Goal: Task Accomplishment & Management: Manage account settings

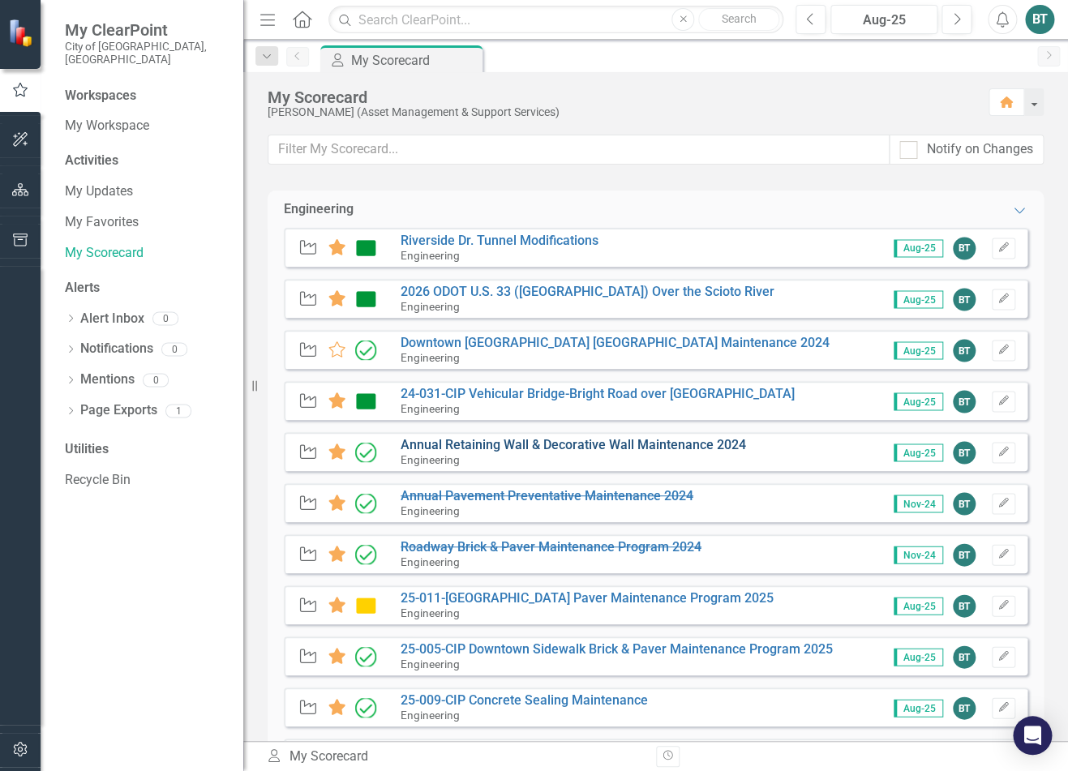
scroll to position [957, 0]
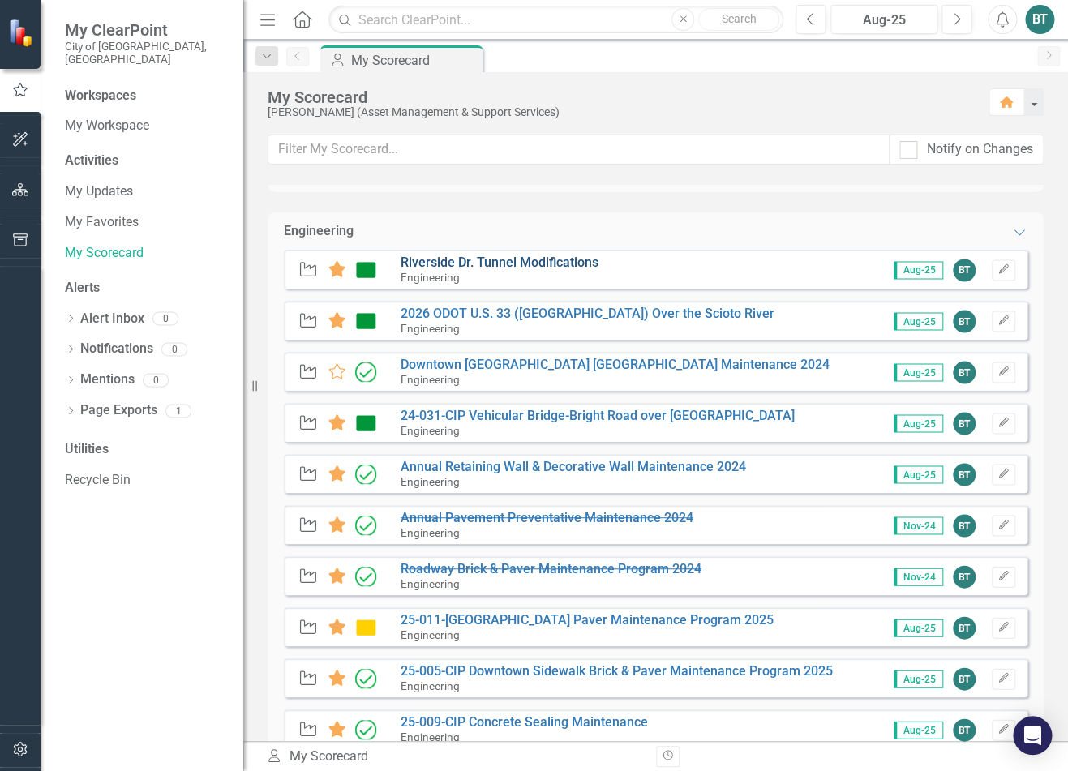
click at [573, 268] on link "Riverside Dr. Tunnel Modifications" at bounding box center [500, 262] width 198 height 15
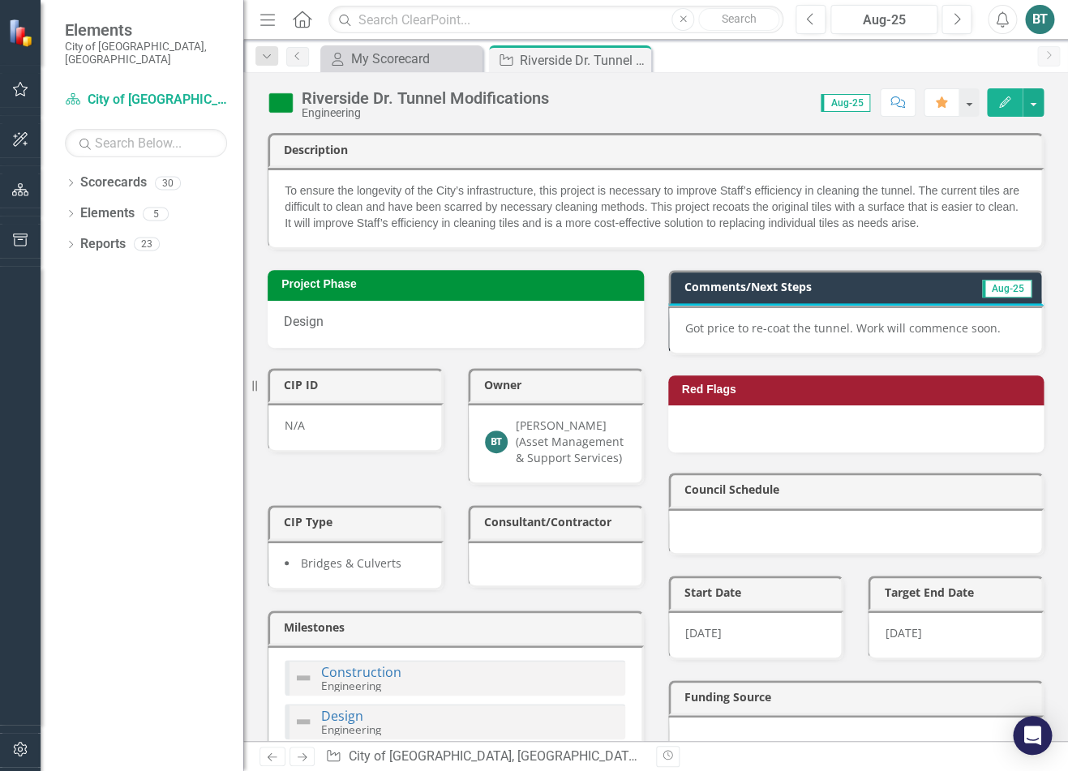
click at [885, 340] on div "Got price to re-coat the tunnel. Work will commence soon." at bounding box center [856, 330] width 376 height 49
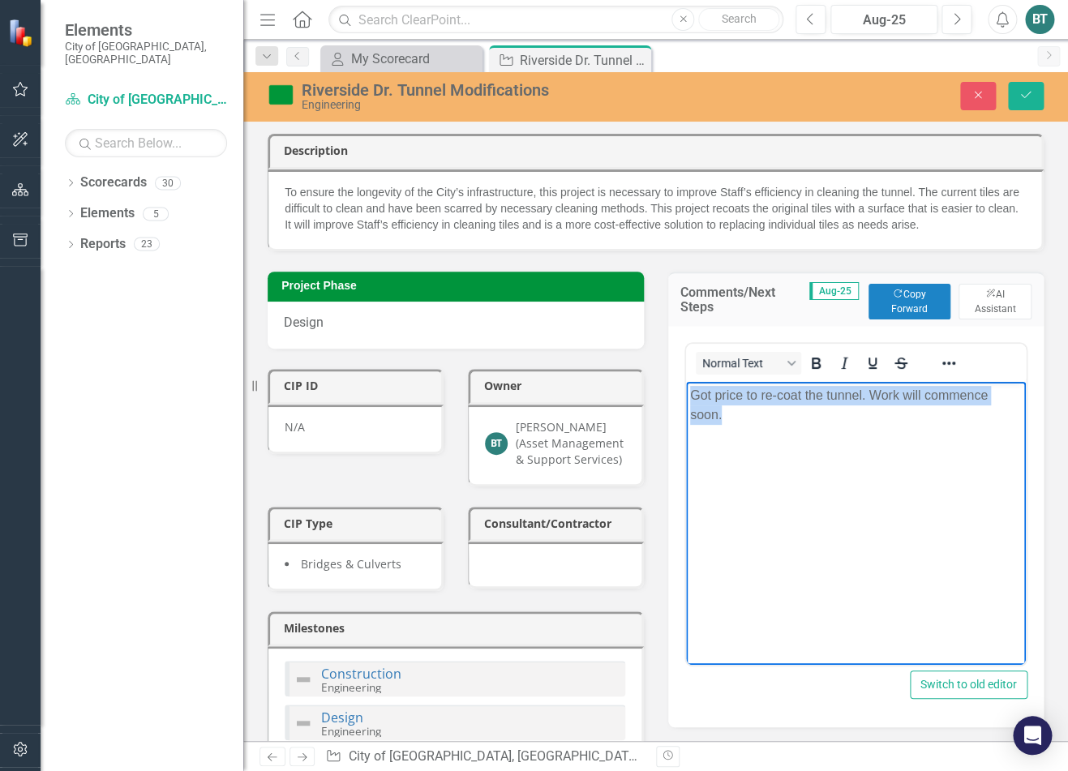
drag, startPoint x: 747, startPoint y: 422, endPoint x: 663, endPoint y: 405, distance: 85.4
click at [685, 405] on html "Got price to re-coat the tunnel. Work will commence soon." at bounding box center [855, 503] width 341 height 243
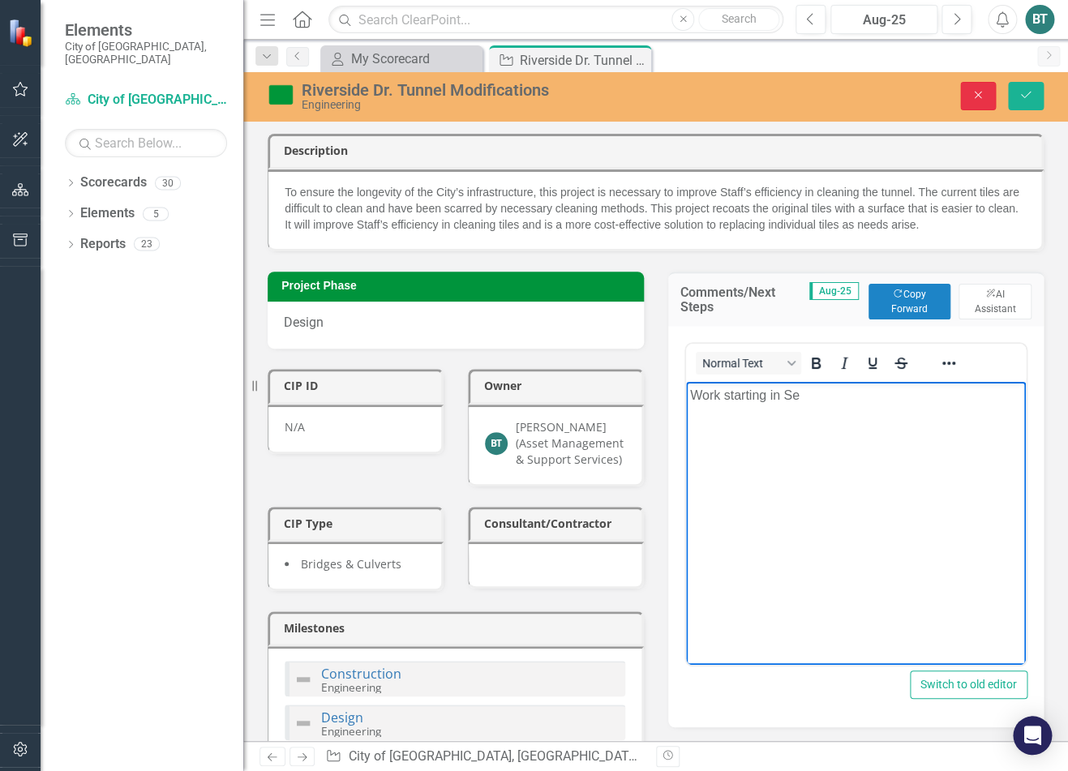
click at [893, 90] on icon "Close" at bounding box center [977, 94] width 15 height 11
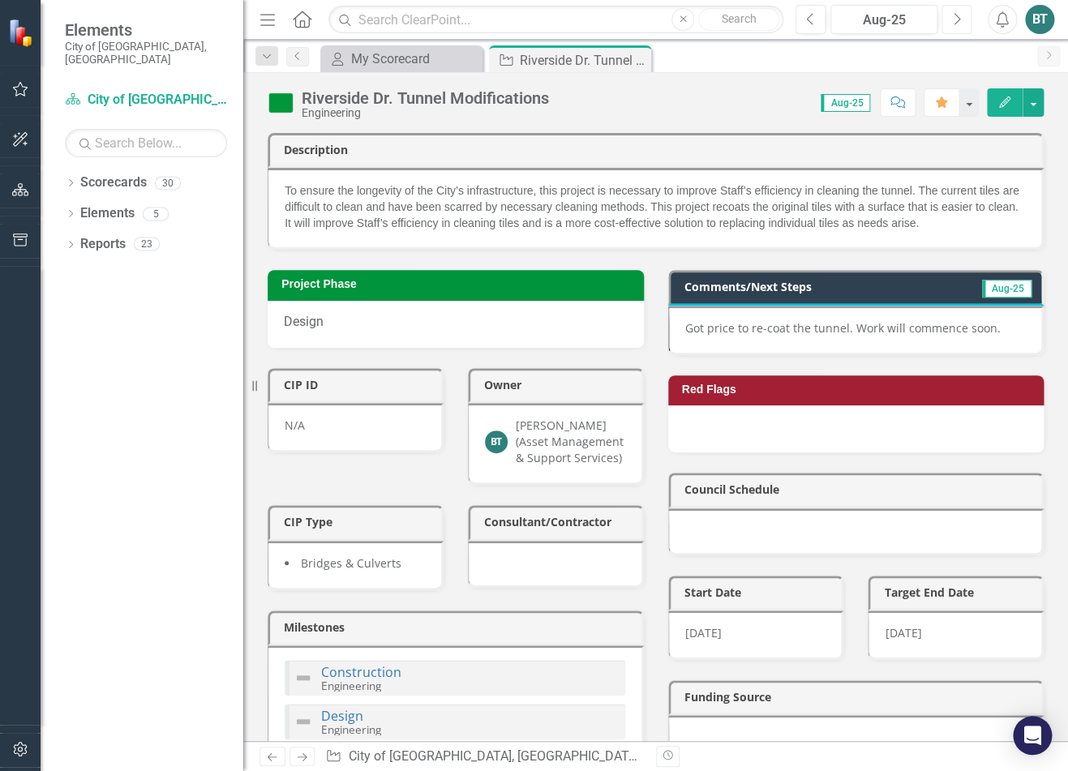
click at [893, 20] on icon "Next" at bounding box center [956, 19] width 9 height 15
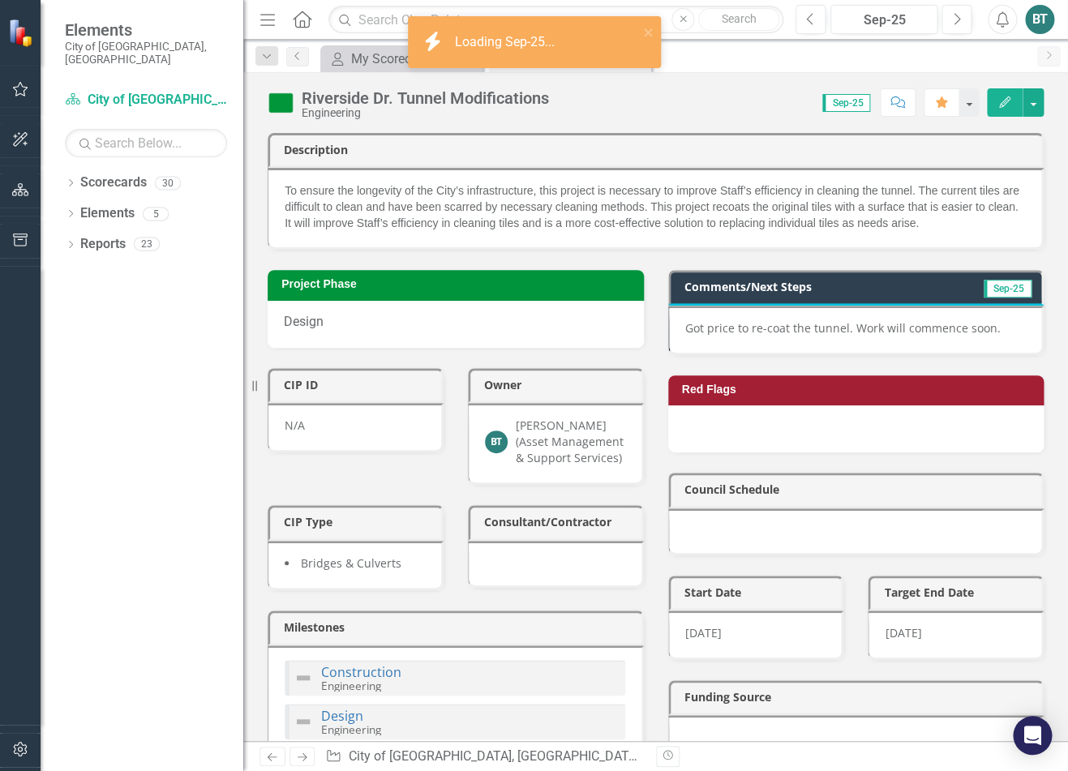
click at [893, 327] on p "Got price to re-coat the tunnel. Work will commence soon." at bounding box center [855, 328] width 341 height 16
click at [893, 328] on p "Got price to re-coat the tunnel. Work will commence soon." at bounding box center [855, 328] width 341 height 16
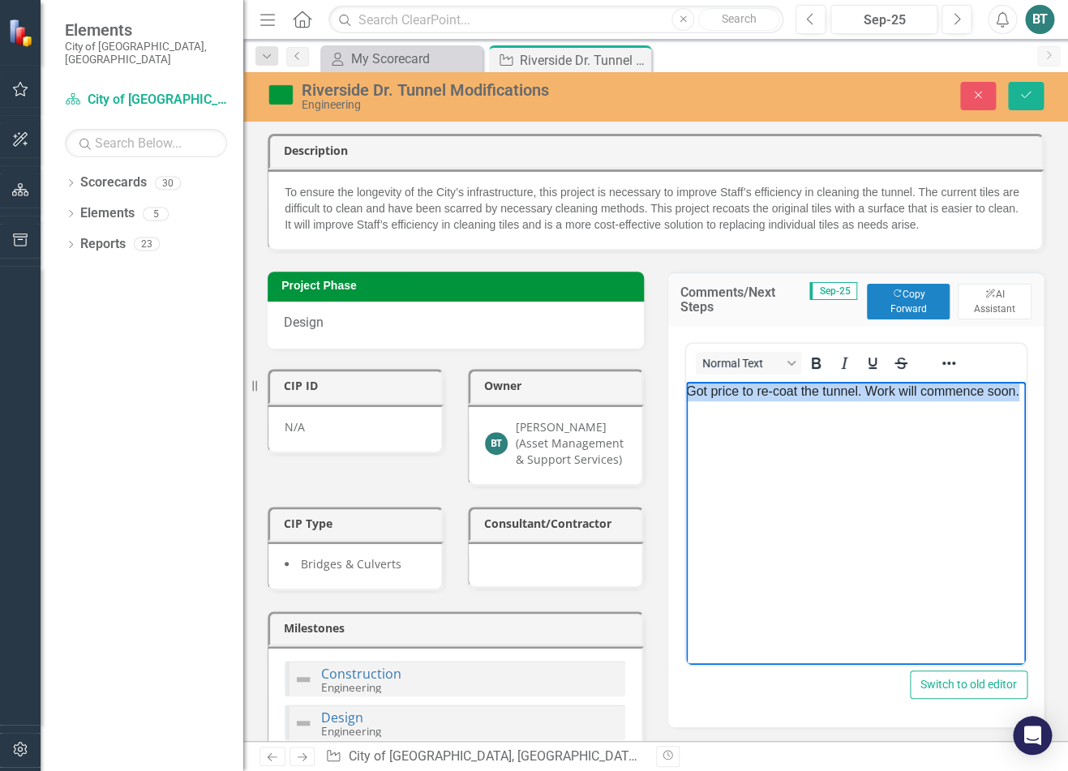
drag, startPoint x: 756, startPoint y: 418, endPoint x: 648, endPoint y: 387, distance: 112.1
click at [685, 387] on html "Got price to re-coat the tunnel. Work will commence soon." at bounding box center [855, 398] width 341 height 32
click at [777, 394] on p "Work starting in Septemeber" at bounding box center [855, 391] width 341 height 19
click at [893, 87] on button "Save" at bounding box center [1026, 96] width 36 height 28
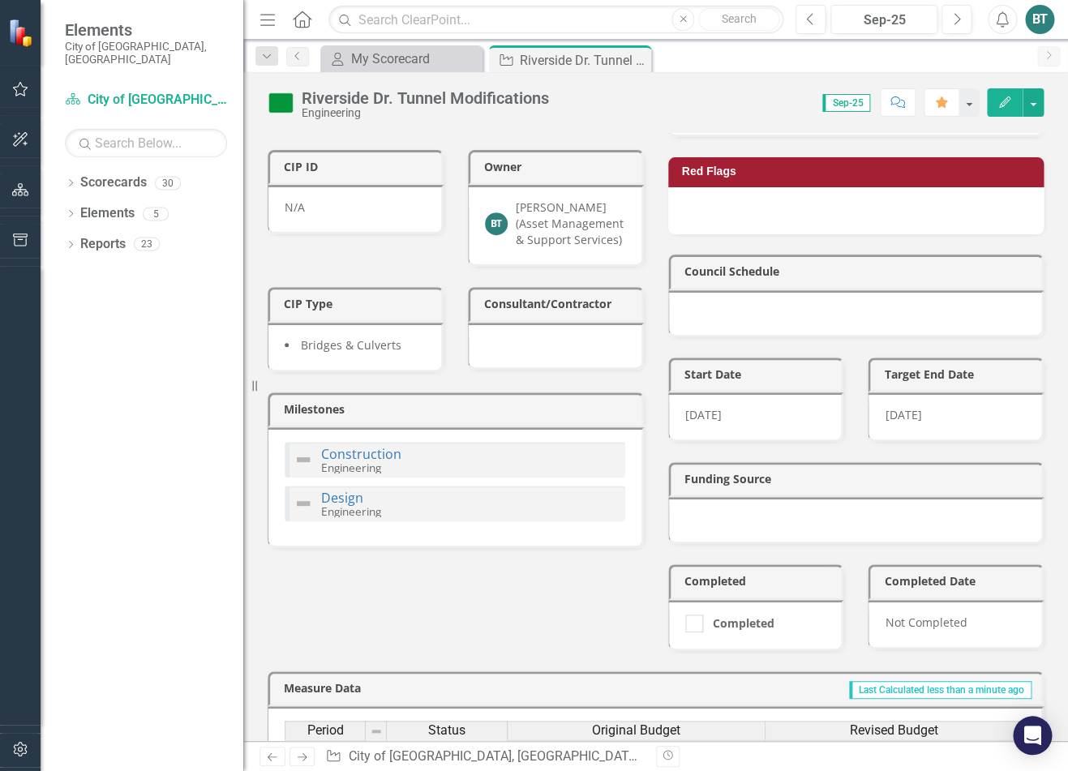
scroll to position [230, 0]
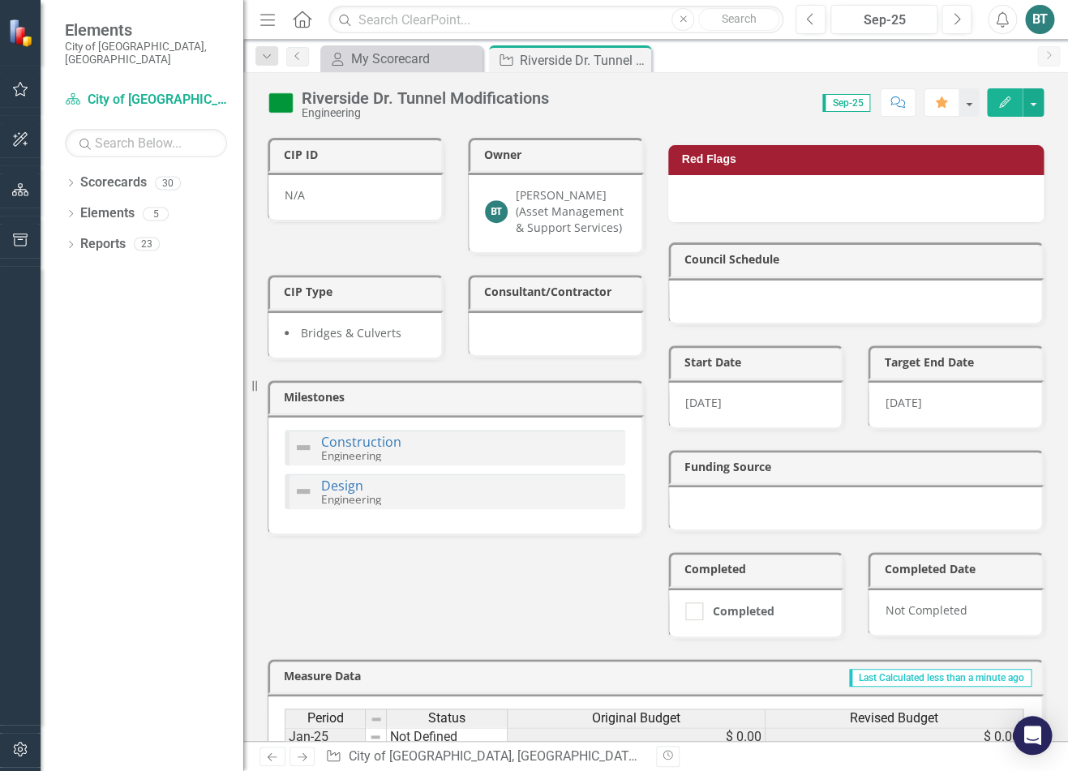
click at [300, 493] on img at bounding box center [302, 491] width 19 height 19
click at [306, 493] on img at bounding box center [302, 491] width 19 height 19
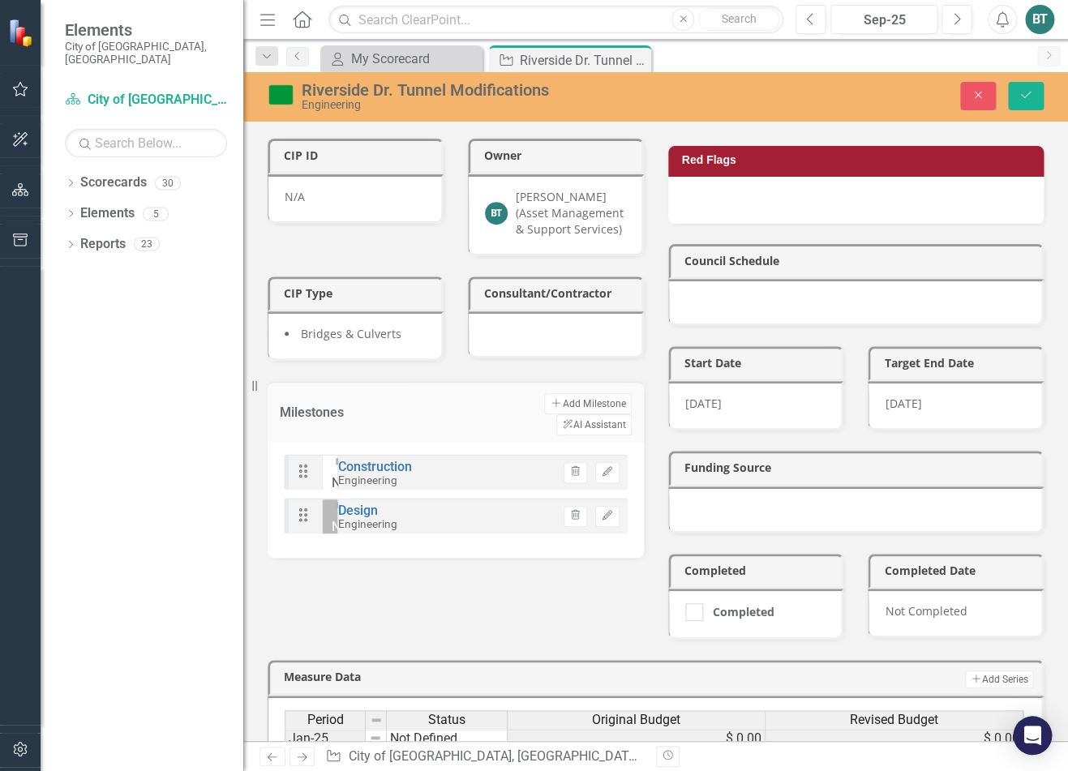
click at [340, 544] on icon "Expand" at bounding box center [336, 550] width 8 height 13
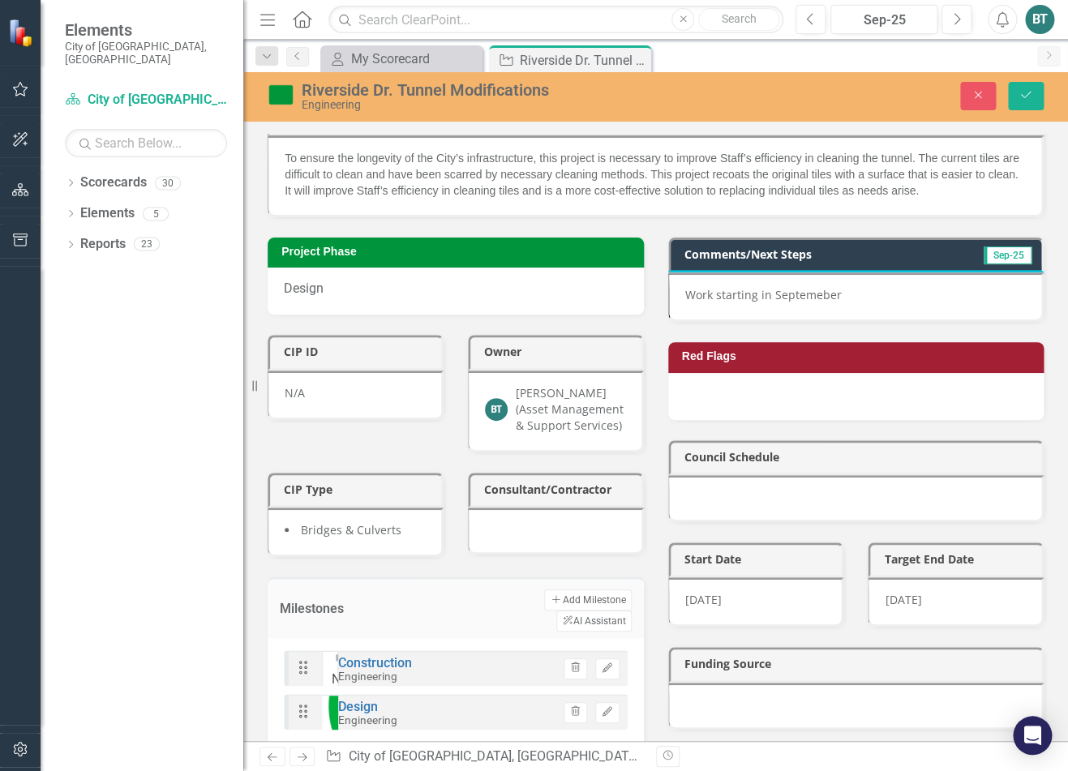
scroll to position [0, 0]
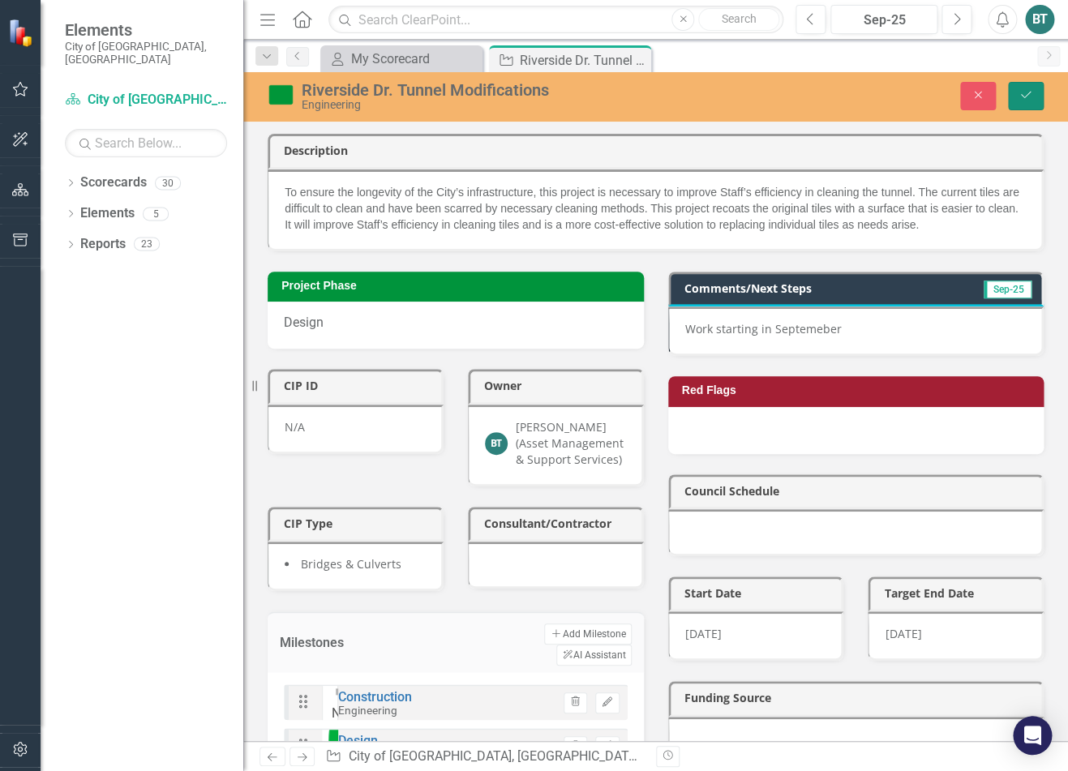
click at [893, 95] on icon "Save" at bounding box center [1025, 94] width 15 height 11
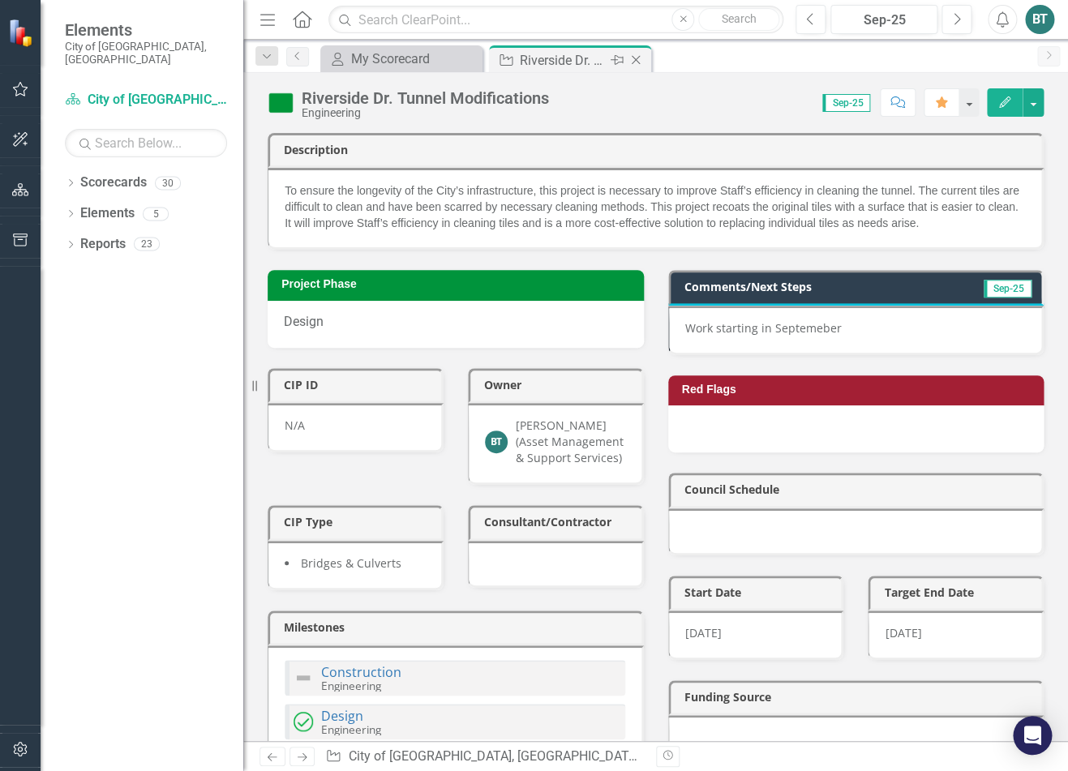
click at [637, 62] on icon at bounding box center [636, 60] width 9 height 9
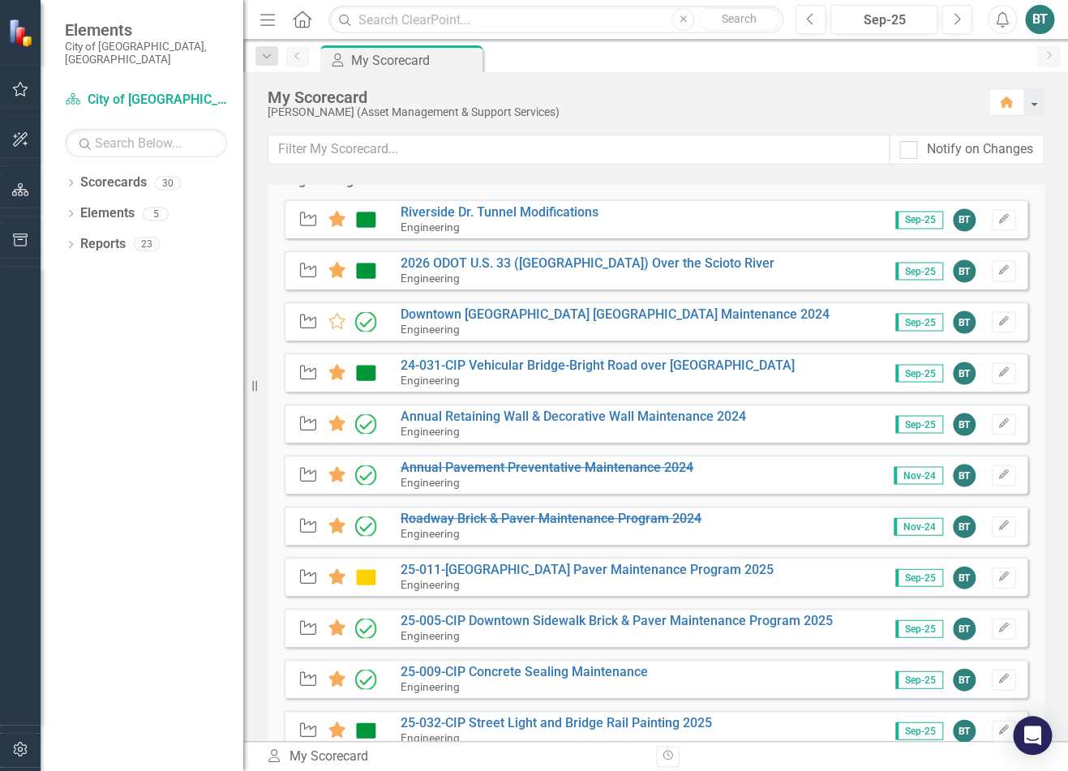
scroll to position [1024, 0]
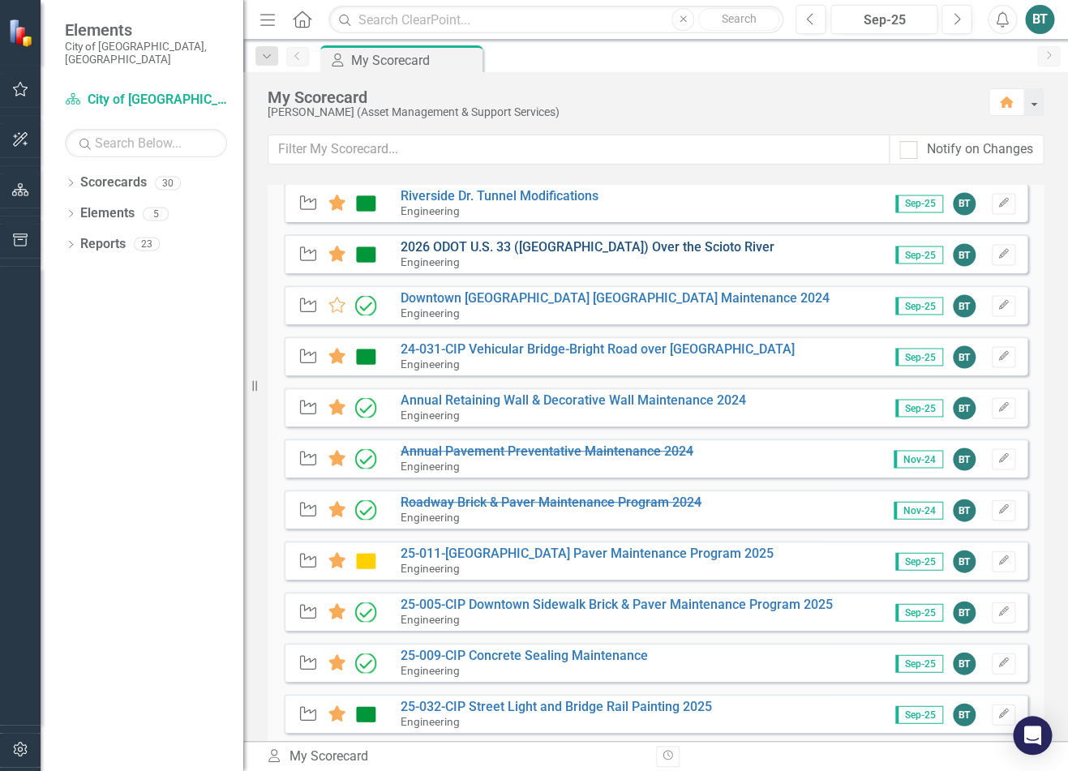
click at [652, 251] on link "2026 ODOT U.S. 33 ([GEOGRAPHIC_DATA]) Over the Scioto River" at bounding box center [588, 246] width 374 height 15
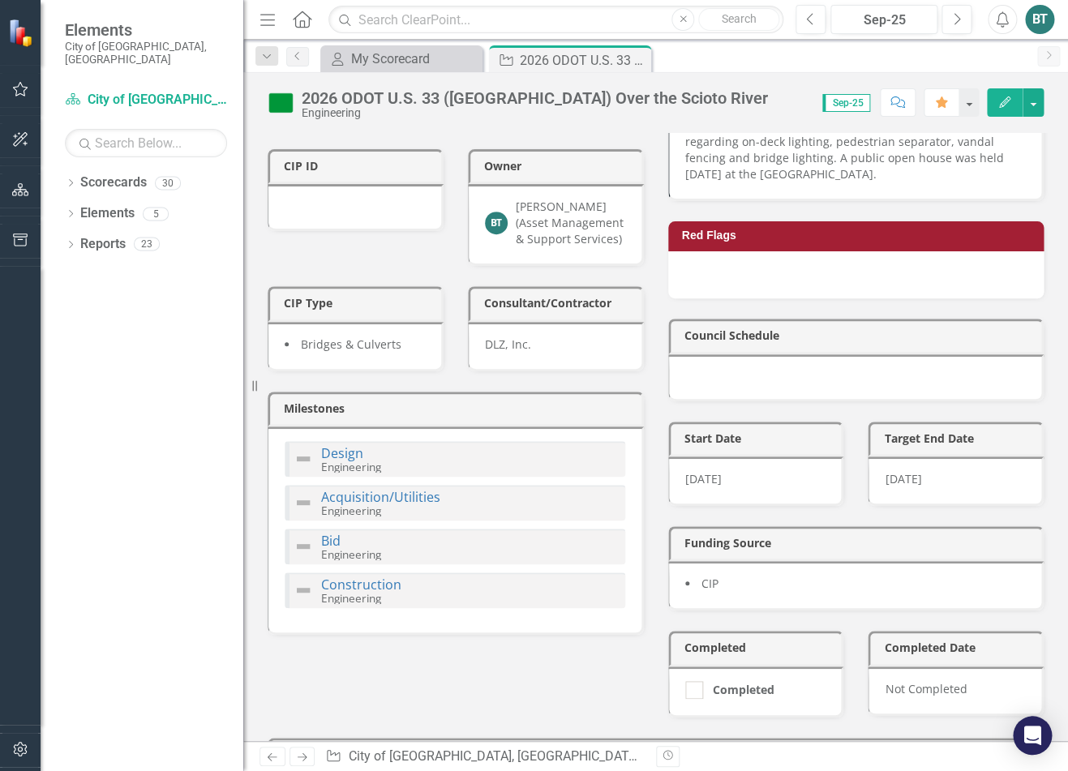
scroll to position [248, 0]
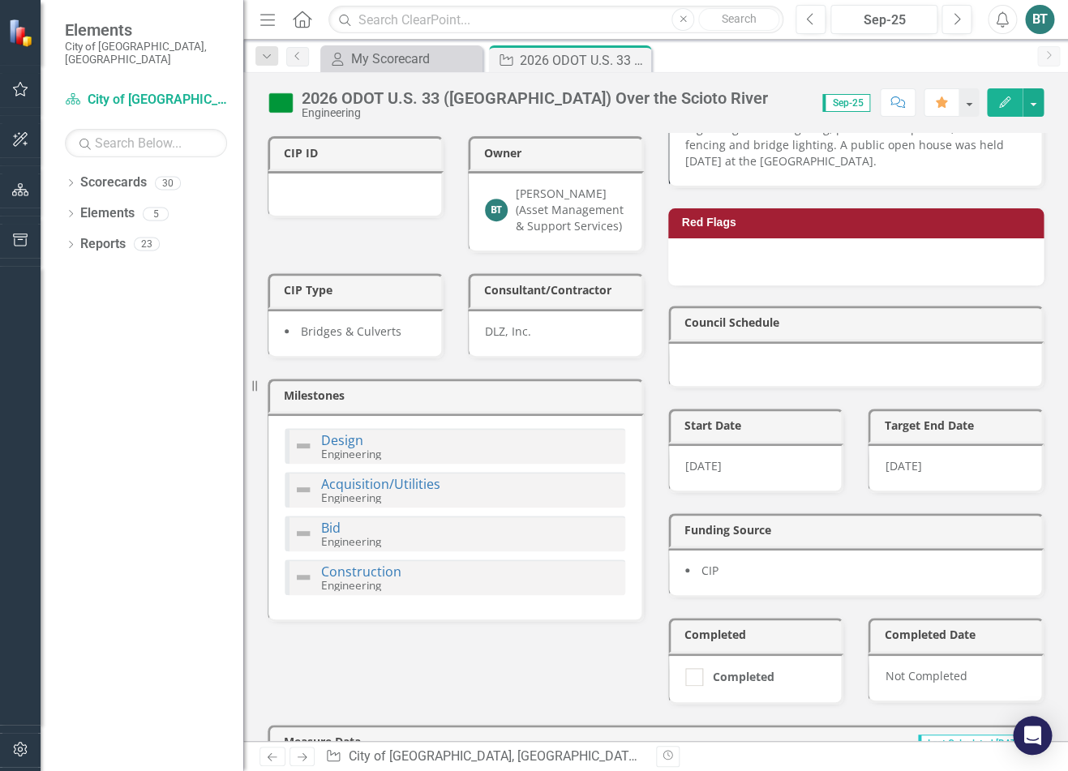
click at [303, 436] on img at bounding box center [302, 445] width 19 height 19
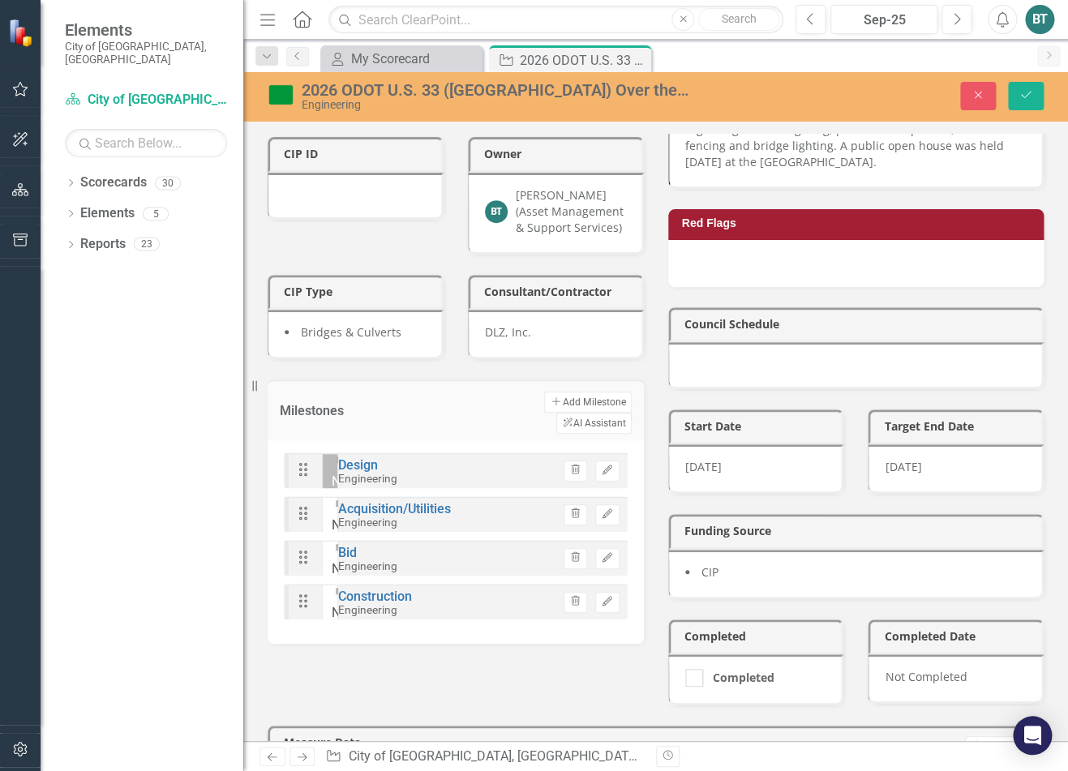
click at [332, 447] on img at bounding box center [345, 460] width 26 height 26
click at [332, 490] on img at bounding box center [345, 503] width 26 height 26
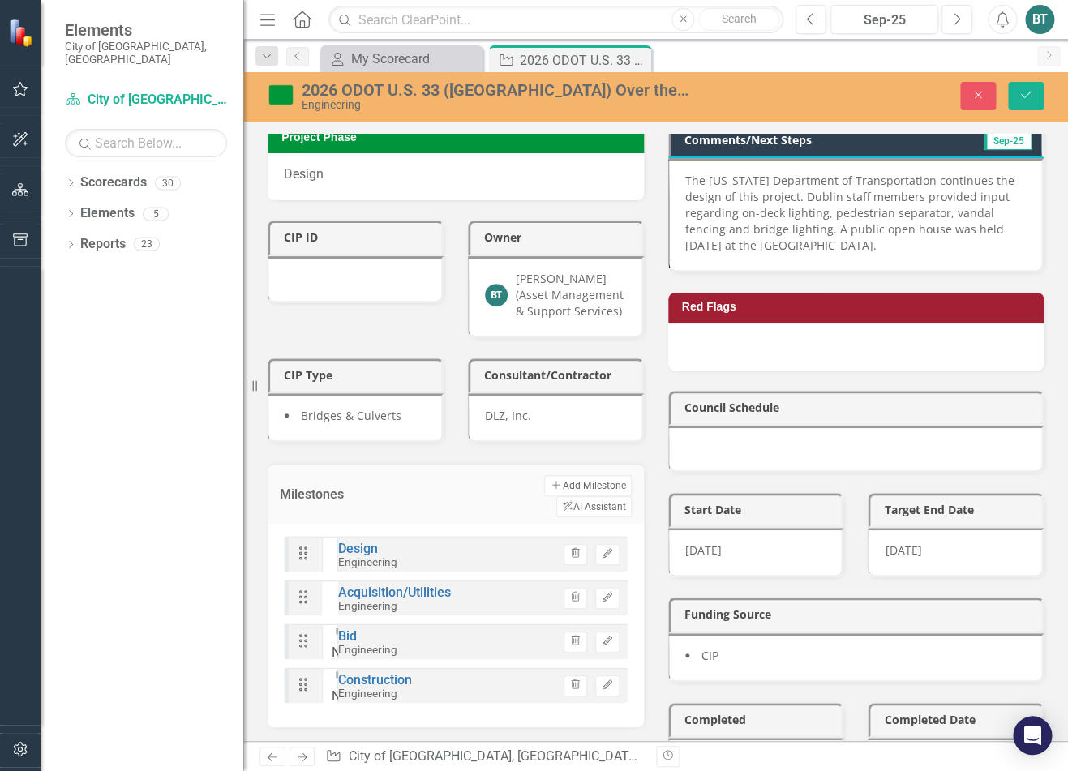
scroll to position [0, 0]
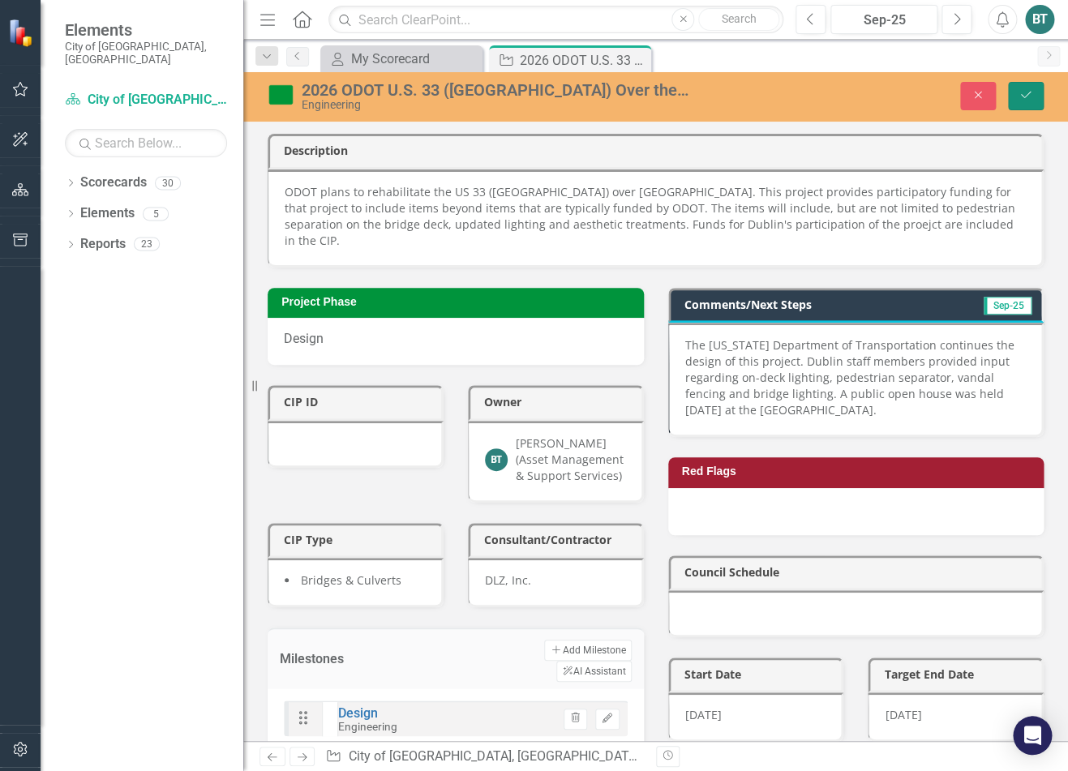
click at [893, 100] on icon "Save" at bounding box center [1025, 94] width 15 height 11
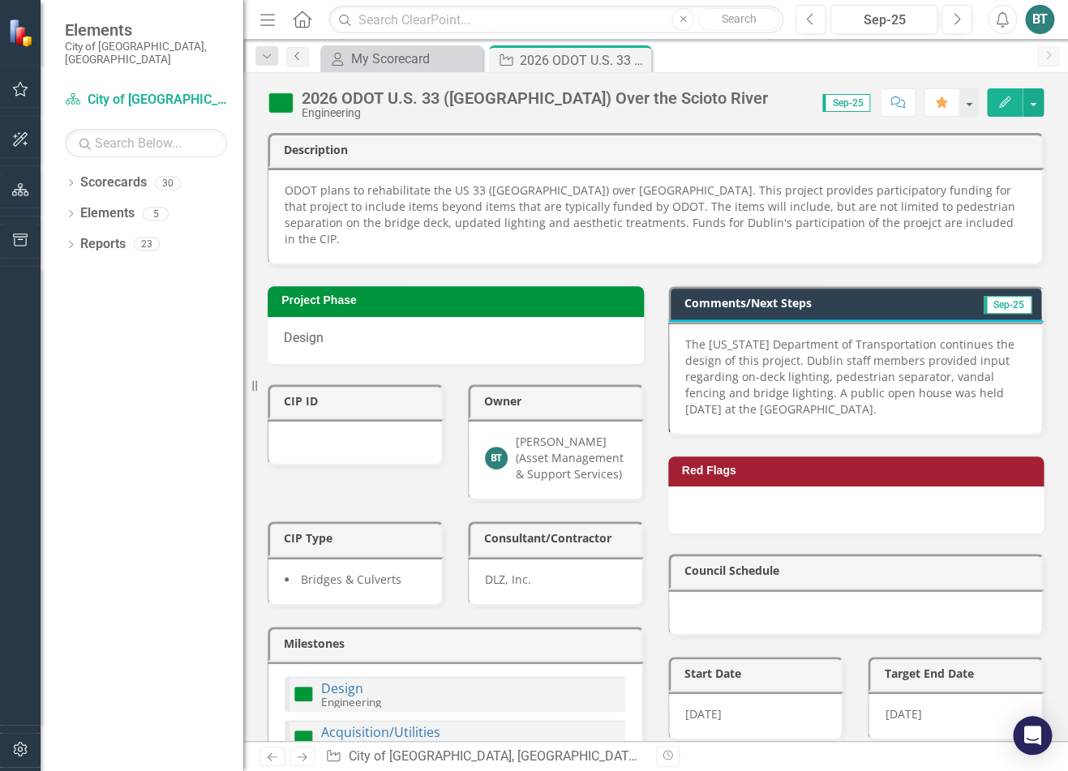
click at [297, 58] on icon "Previous" at bounding box center [297, 56] width 13 height 10
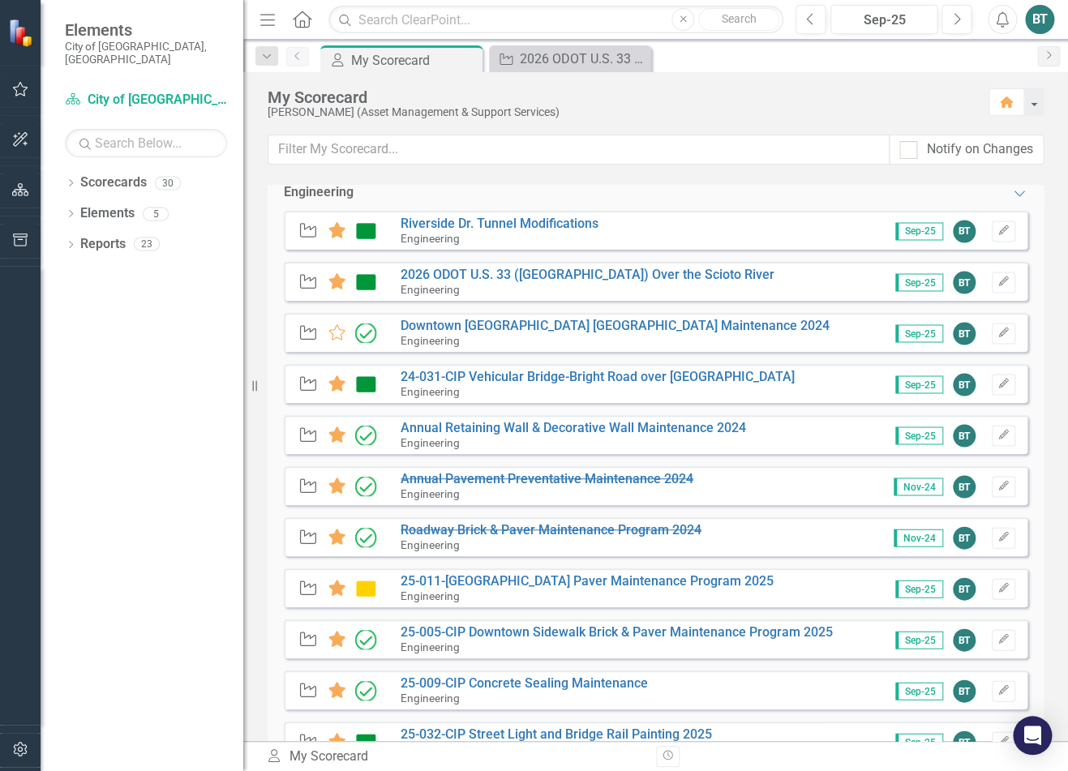
scroll to position [1007, 0]
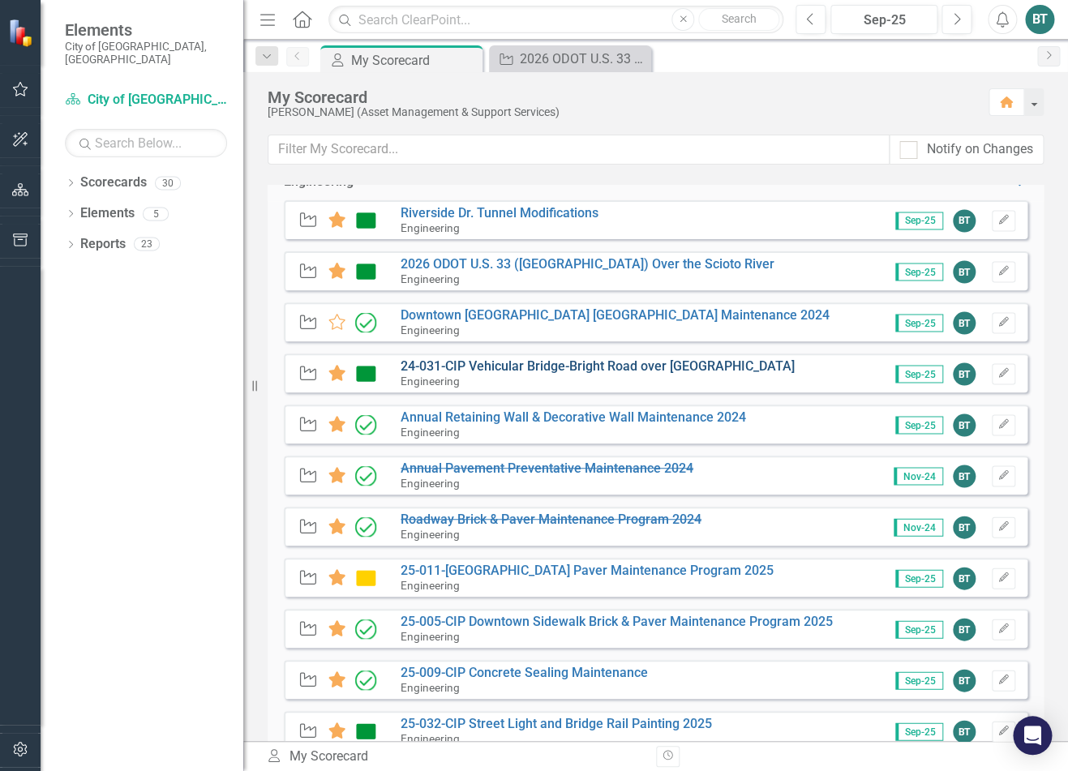
click at [640, 370] on link "24-031-CIP Vehicular Bridge-Bright Road over [GEOGRAPHIC_DATA]" at bounding box center [598, 365] width 394 height 15
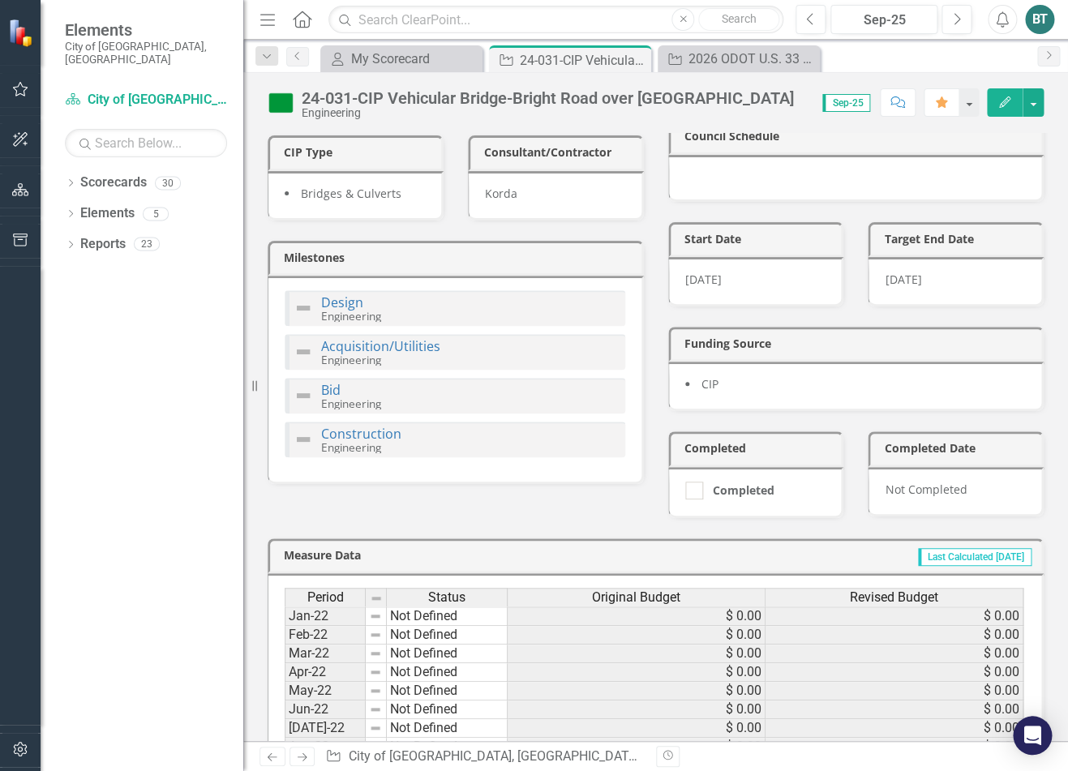
scroll to position [490, 0]
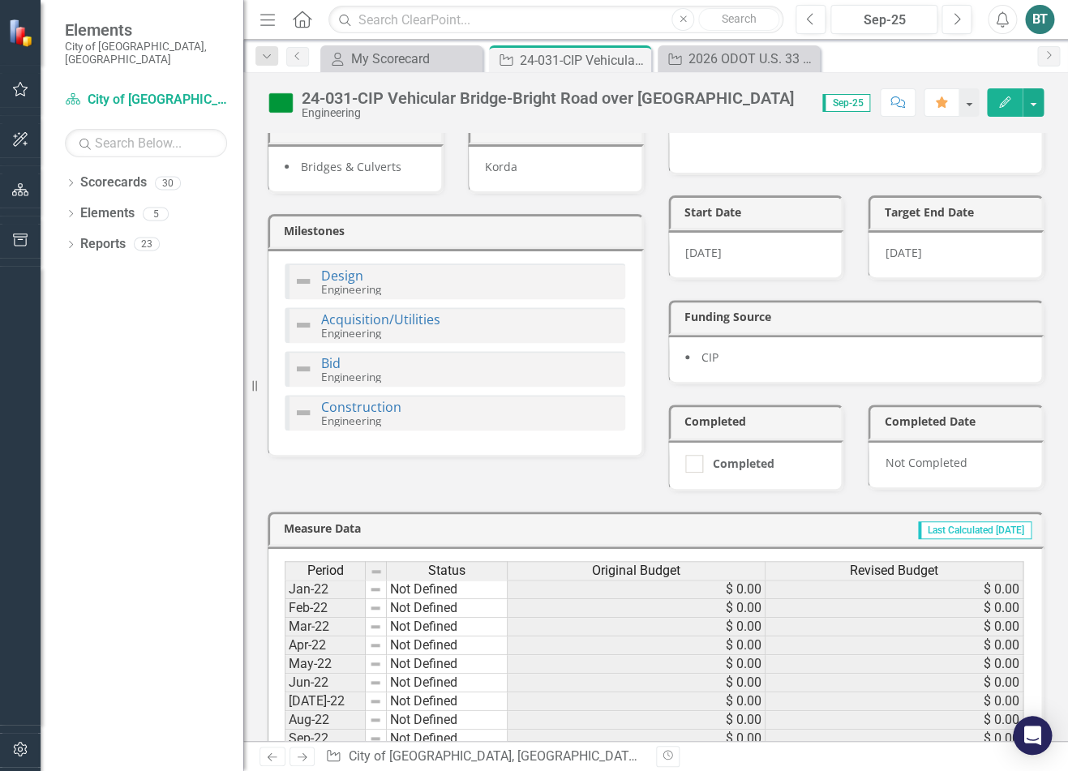
click at [303, 285] on img at bounding box center [302, 281] width 19 height 19
click at [304, 282] on img at bounding box center [302, 281] width 19 height 19
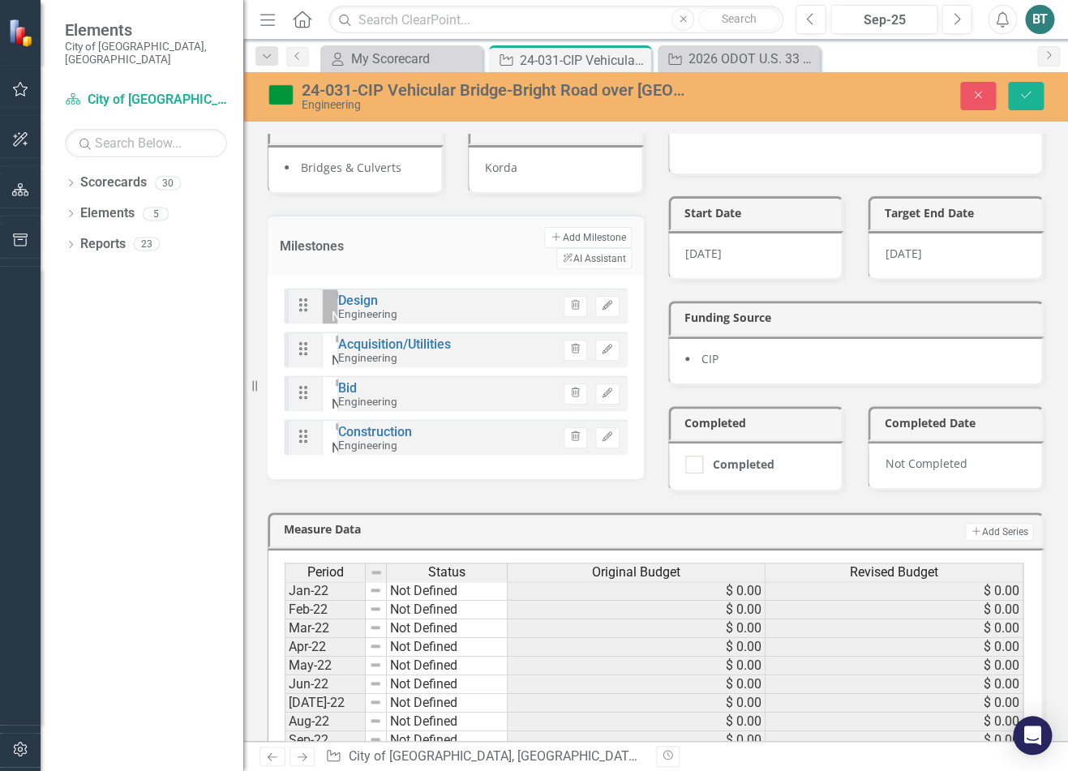
click at [332, 287] on img at bounding box center [345, 295] width 26 height 26
click at [339, 330] on div "Not Defined" at bounding box center [365, 348] width 67 height 45
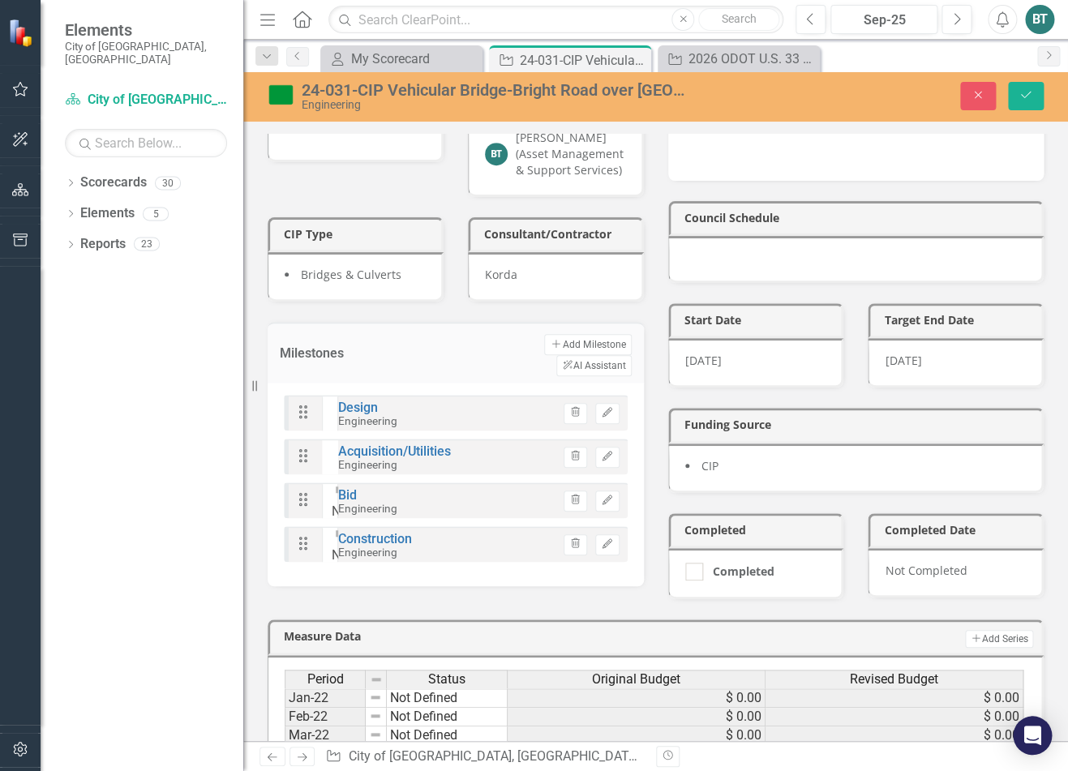
scroll to position [366, 0]
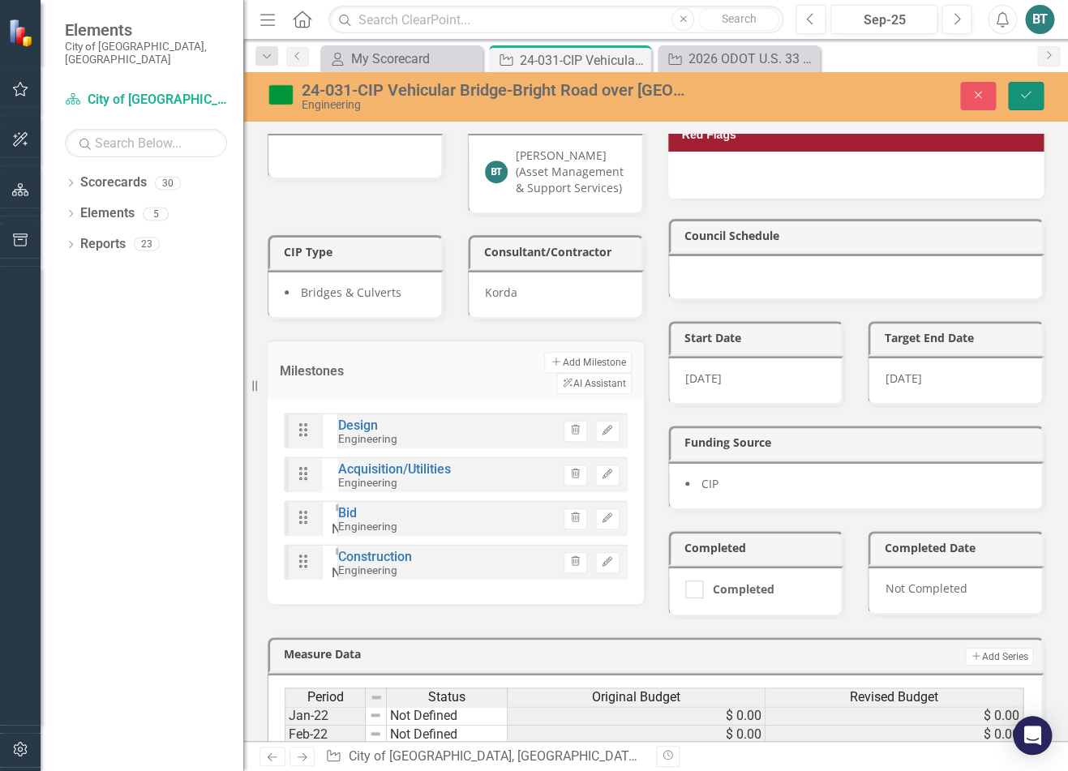
click at [893, 99] on button "Save" at bounding box center [1026, 96] width 36 height 28
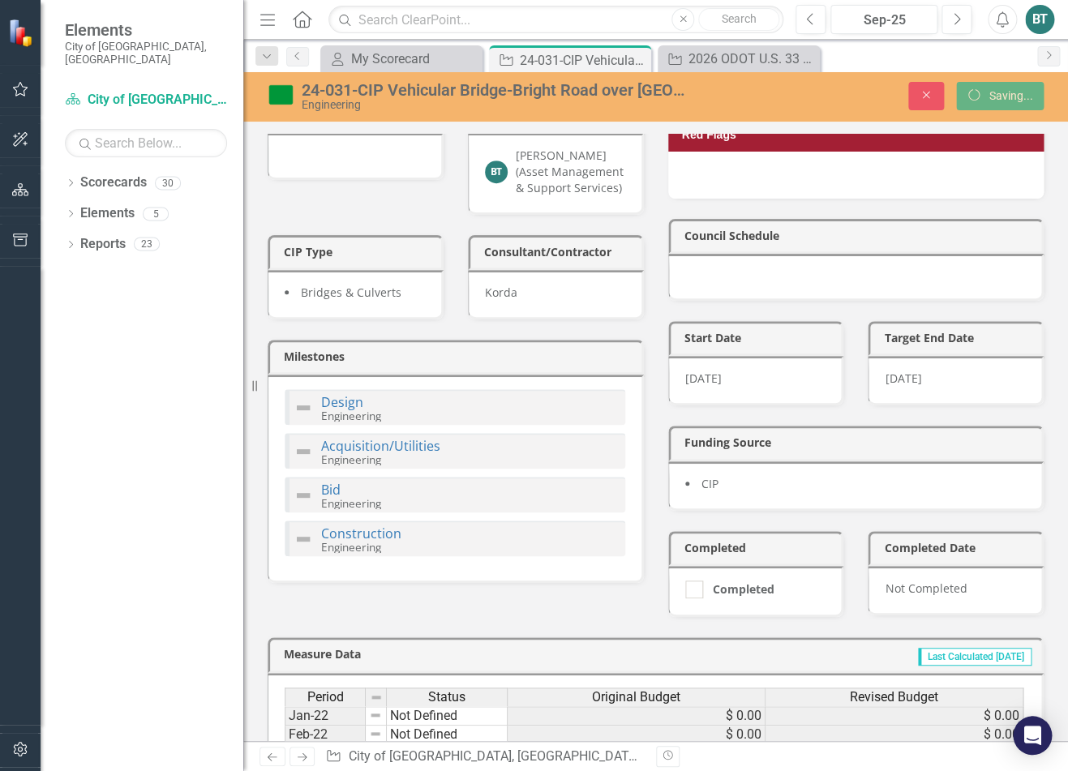
scroll to position [228, 0]
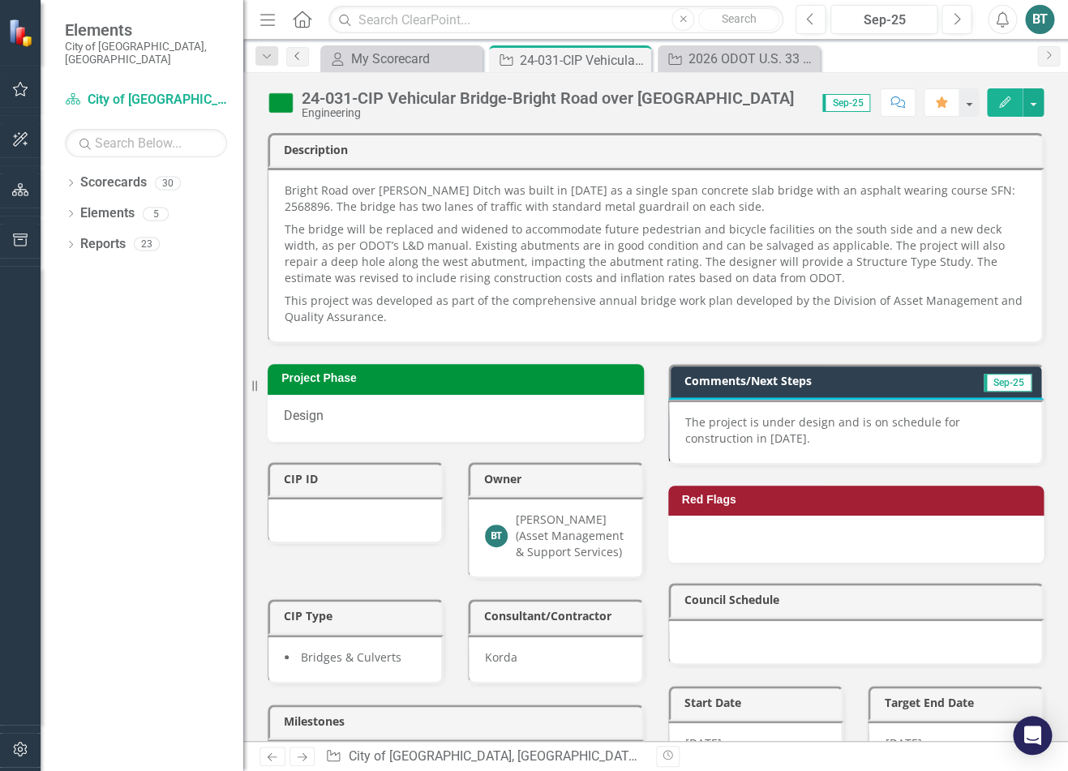
click at [299, 58] on icon "Previous" at bounding box center [297, 56] width 13 height 10
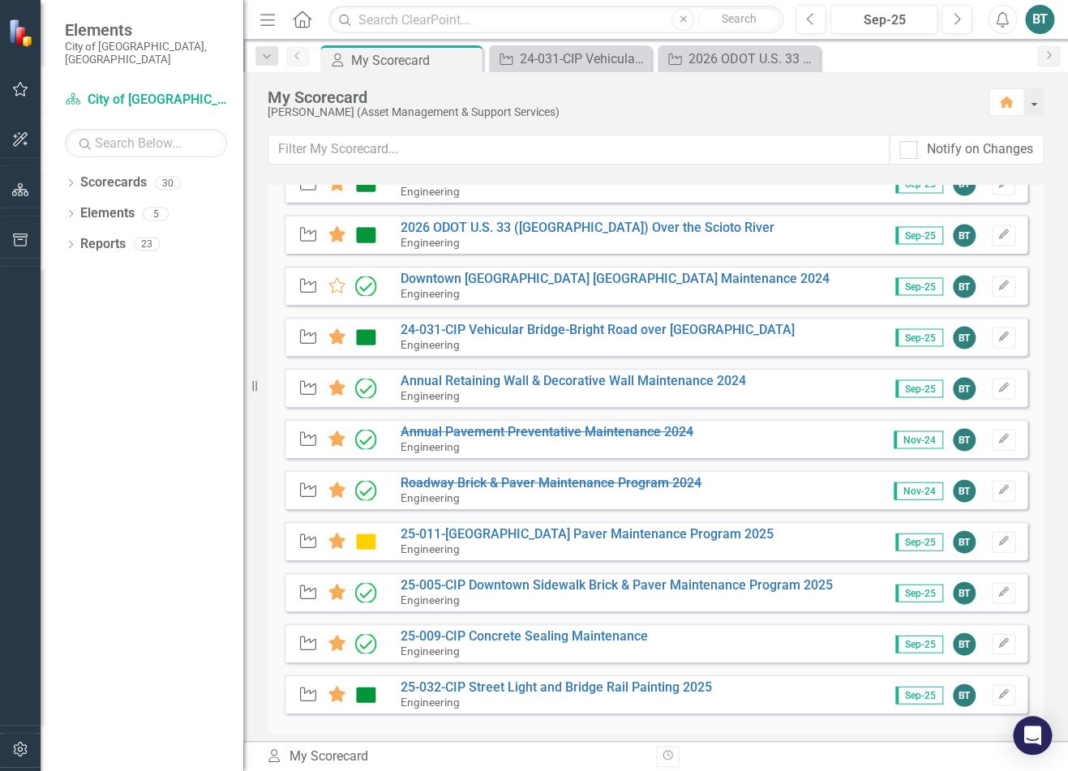
scroll to position [1056, 0]
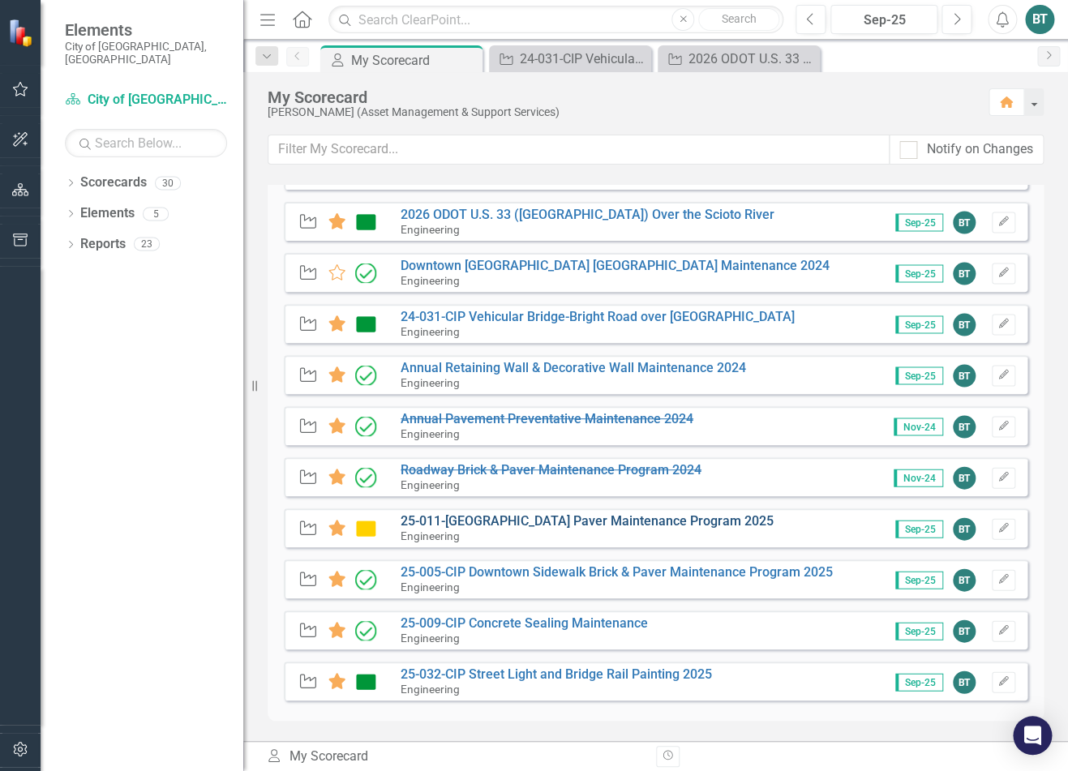
click at [633, 524] on link "25-011-[GEOGRAPHIC_DATA] Paver Maintenance Program 2025" at bounding box center [587, 520] width 373 height 15
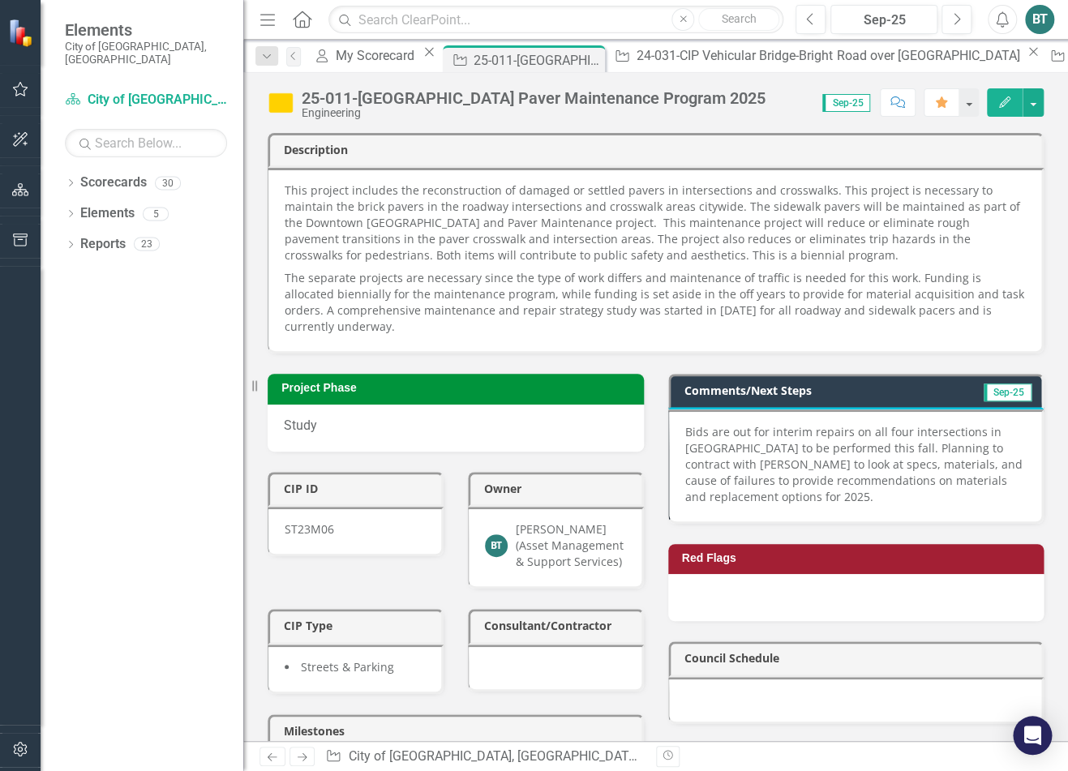
click at [842, 473] on p "Bids are out for interim repairs on all four intersections in [GEOGRAPHIC_DATA]…" at bounding box center [855, 464] width 341 height 81
click at [845, 478] on p "Bids are out for interim repairs on all four intersections in [GEOGRAPHIC_DATA]…" at bounding box center [855, 464] width 341 height 81
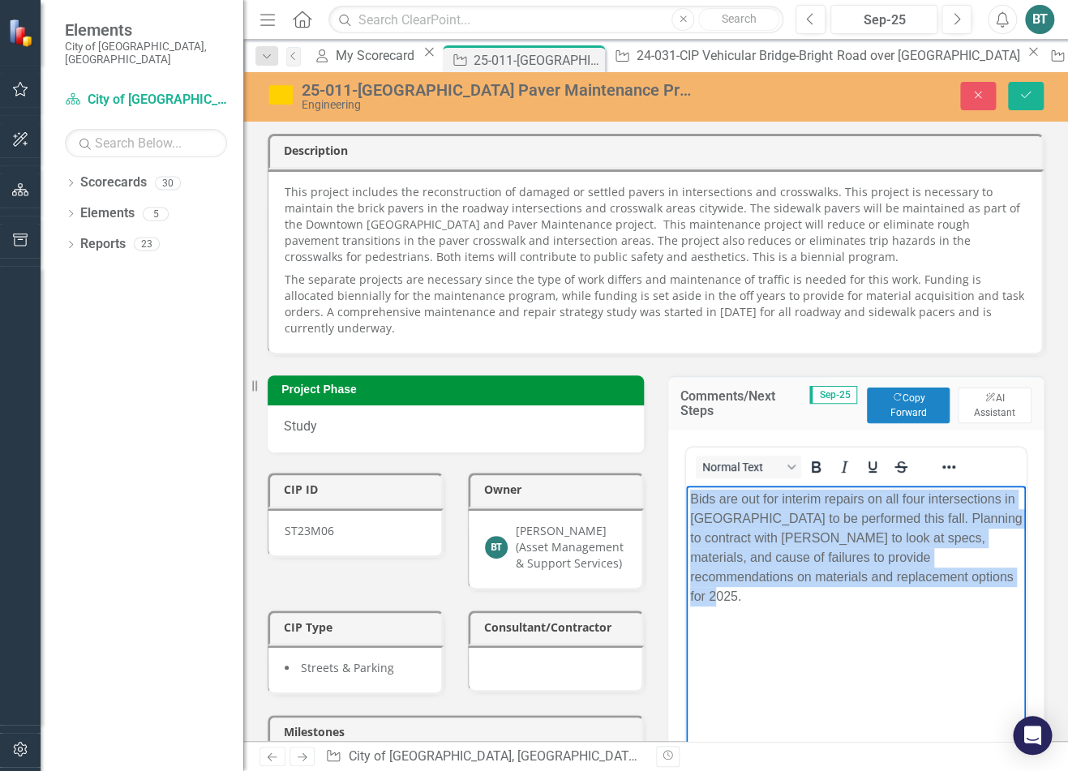
drag, startPoint x: 953, startPoint y: 585, endPoint x: 645, endPoint y: 501, distance: 320.0
click at [685, 501] on html "Bids are out for interim repairs on all four intersections in [GEOGRAPHIC_DATA]…" at bounding box center [855, 607] width 341 height 243
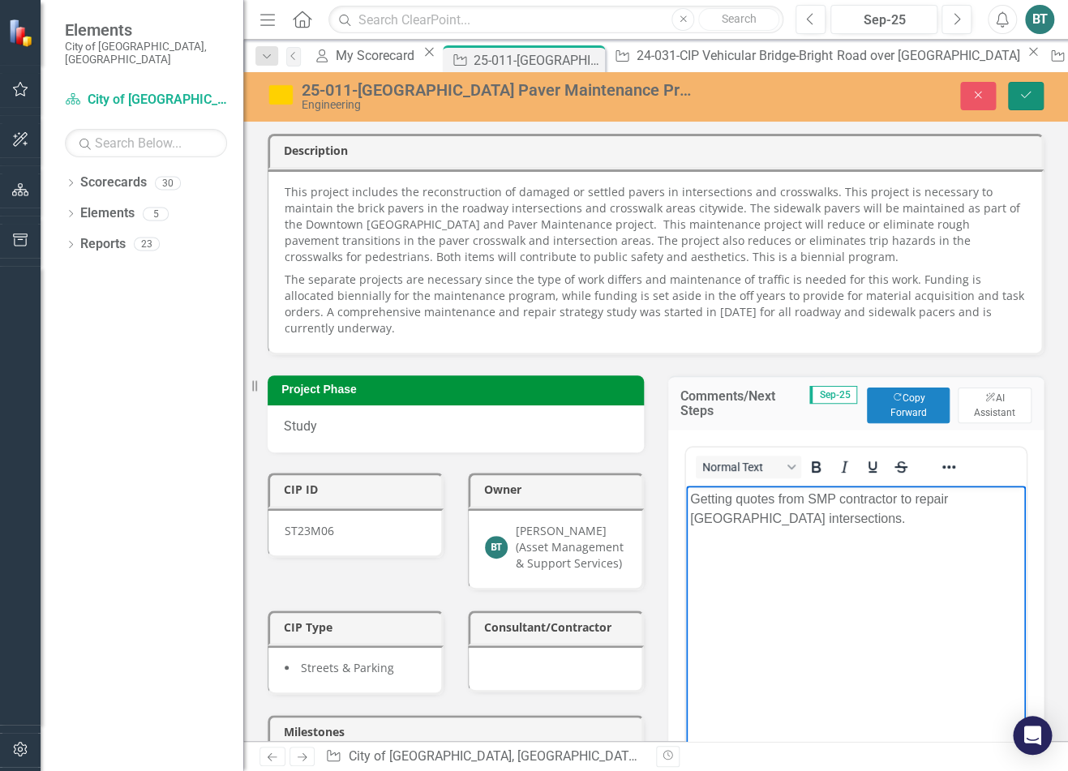
click at [893, 98] on icon "Save" at bounding box center [1025, 94] width 15 height 11
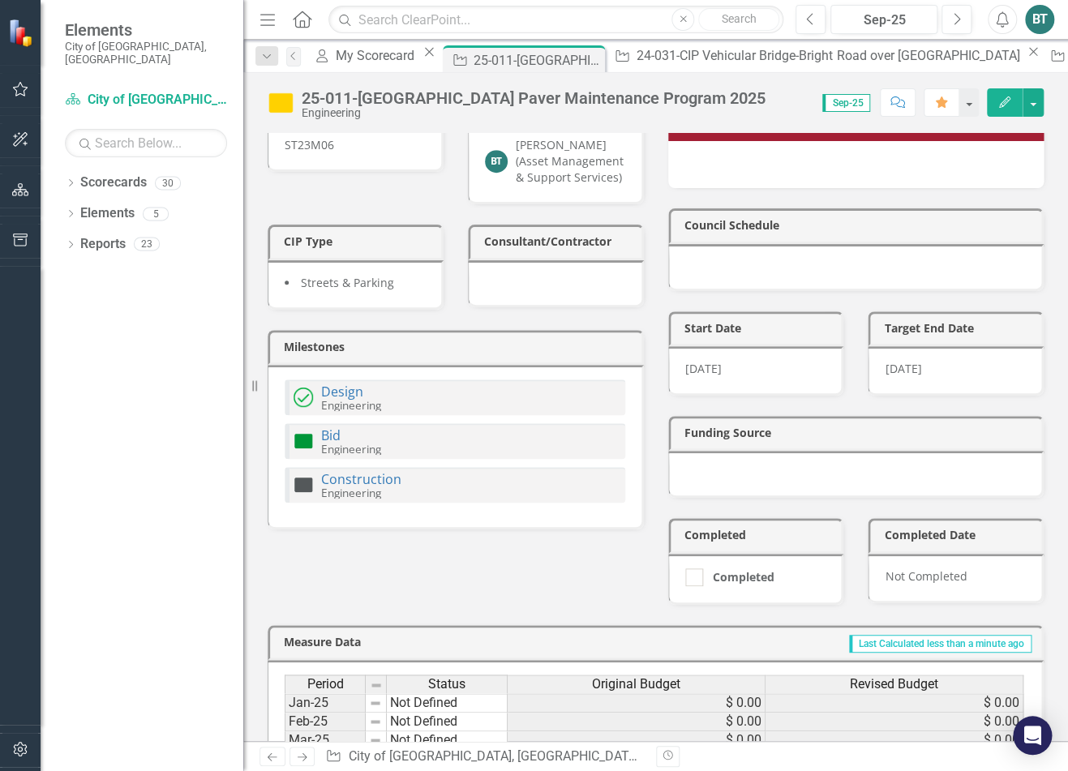
scroll to position [393, 0]
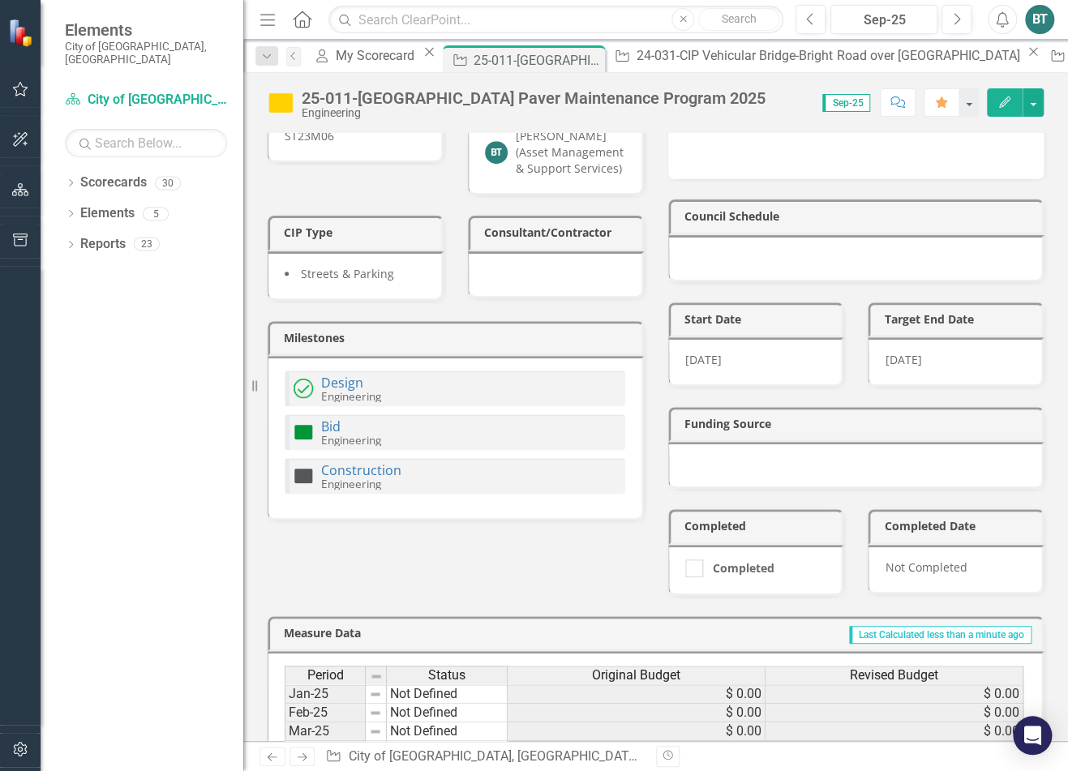
click at [310, 422] on img at bounding box center [302, 431] width 19 height 19
click at [306, 422] on img at bounding box center [302, 431] width 19 height 19
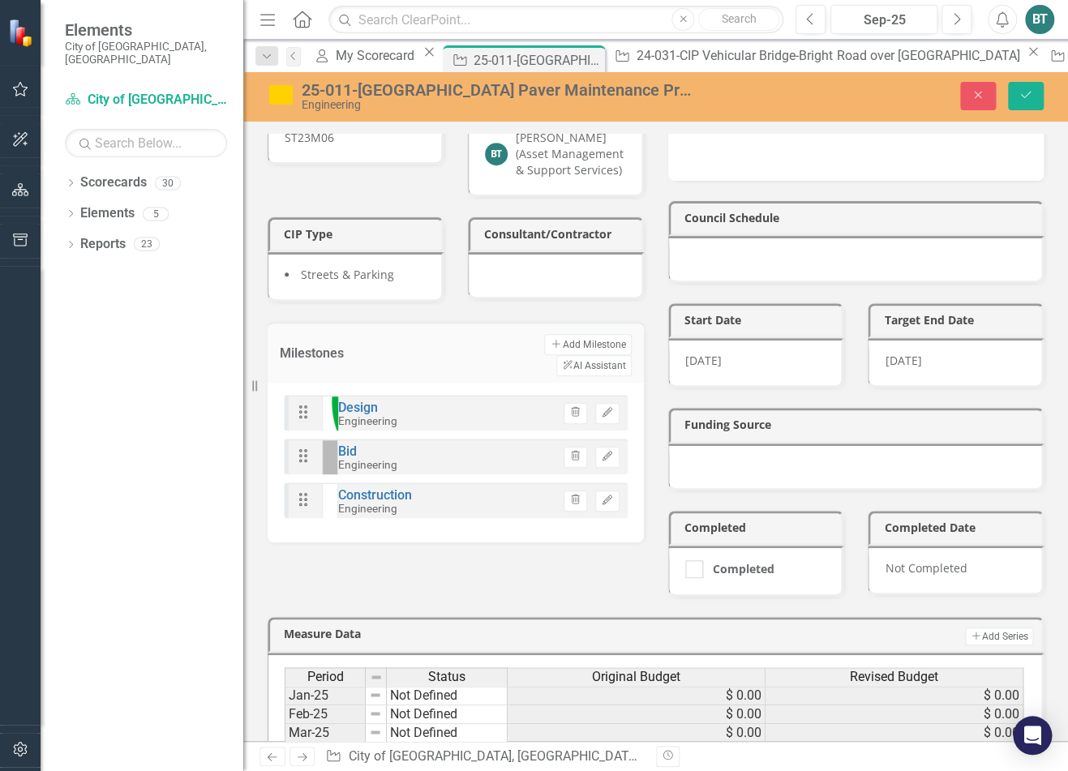
click at [340, 709] on icon "Expand" at bounding box center [336, 762] width 8 height 13
click at [893, 96] on icon "Save" at bounding box center [1025, 94] width 15 height 11
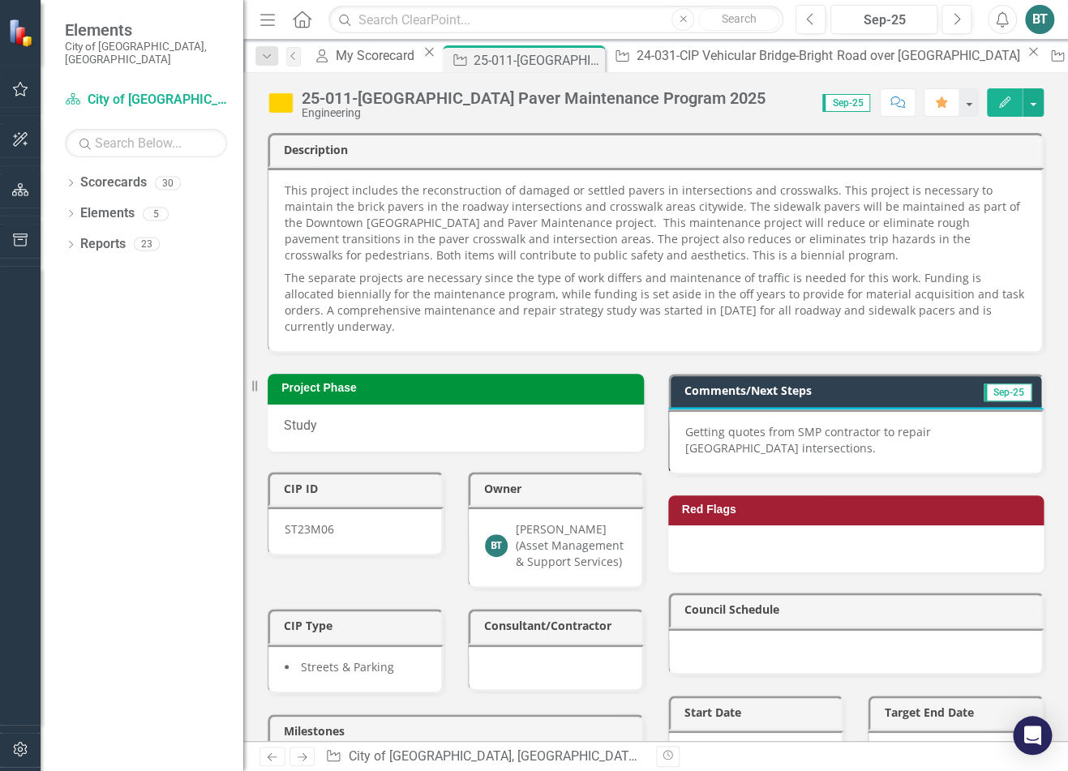
click at [306, 24] on icon "Home" at bounding box center [301, 19] width 21 height 17
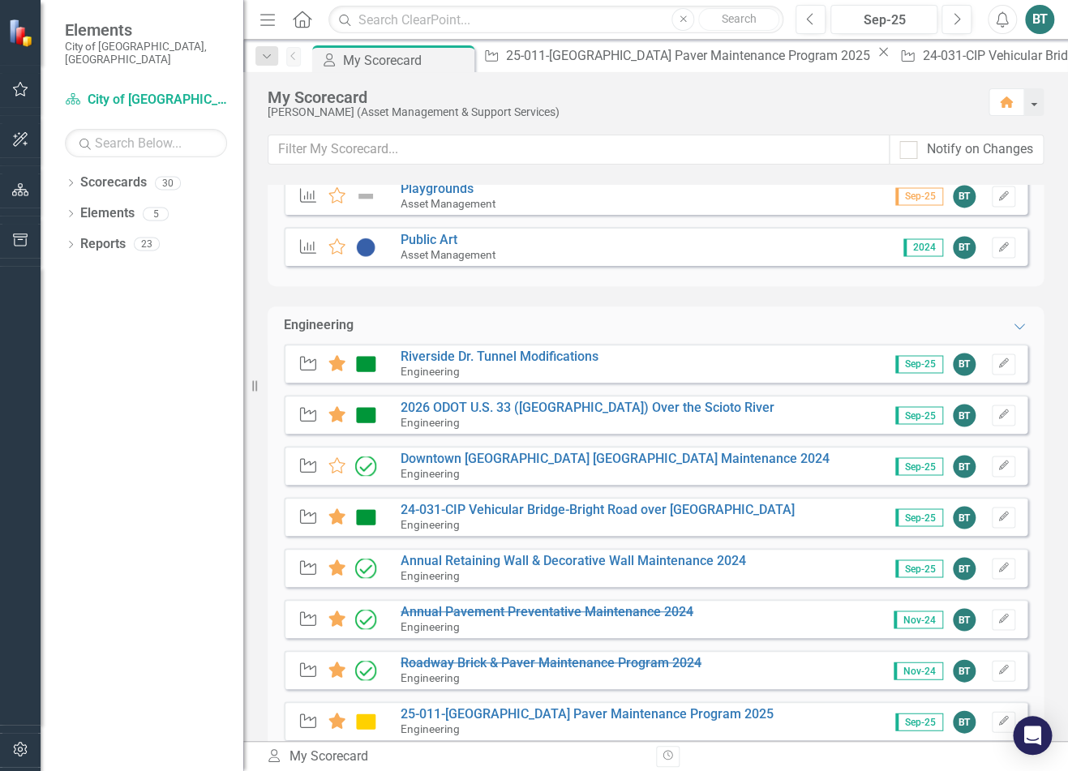
scroll to position [1056, 0]
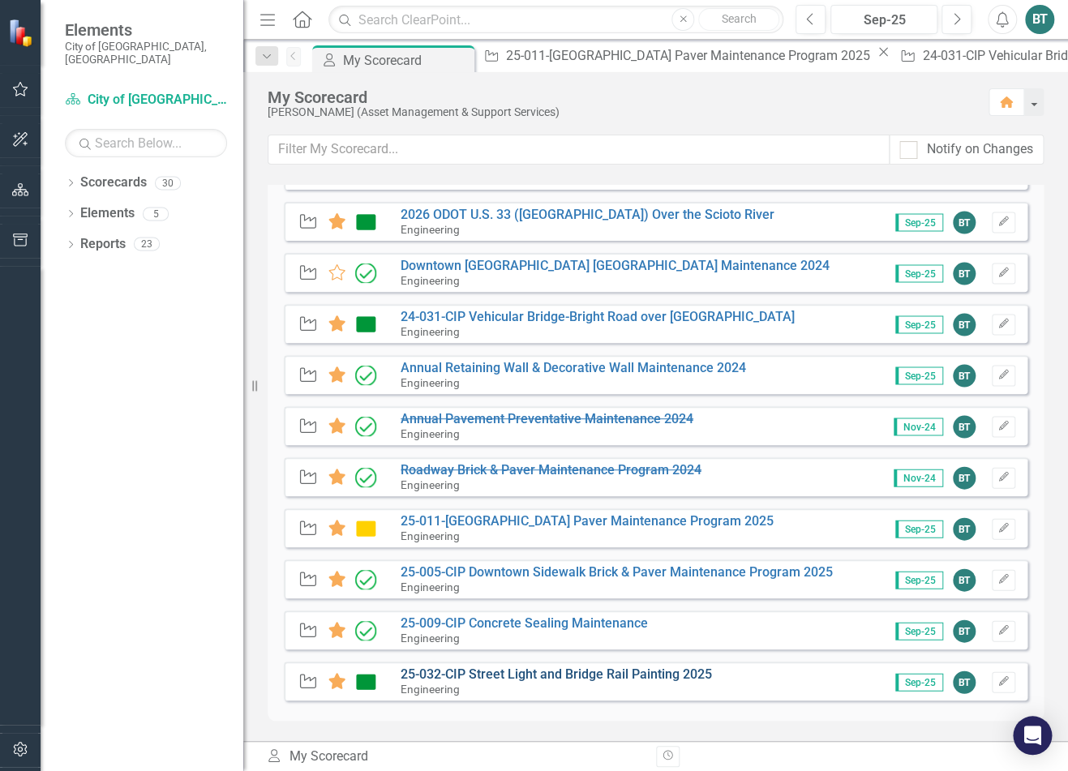
click at [632, 675] on link "25-032-CIP Street Light and Bridge Rail Painting 2025" at bounding box center [556, 673] width 311 height 15
